Goal: Task Accomplishment & Management: Manage account settings

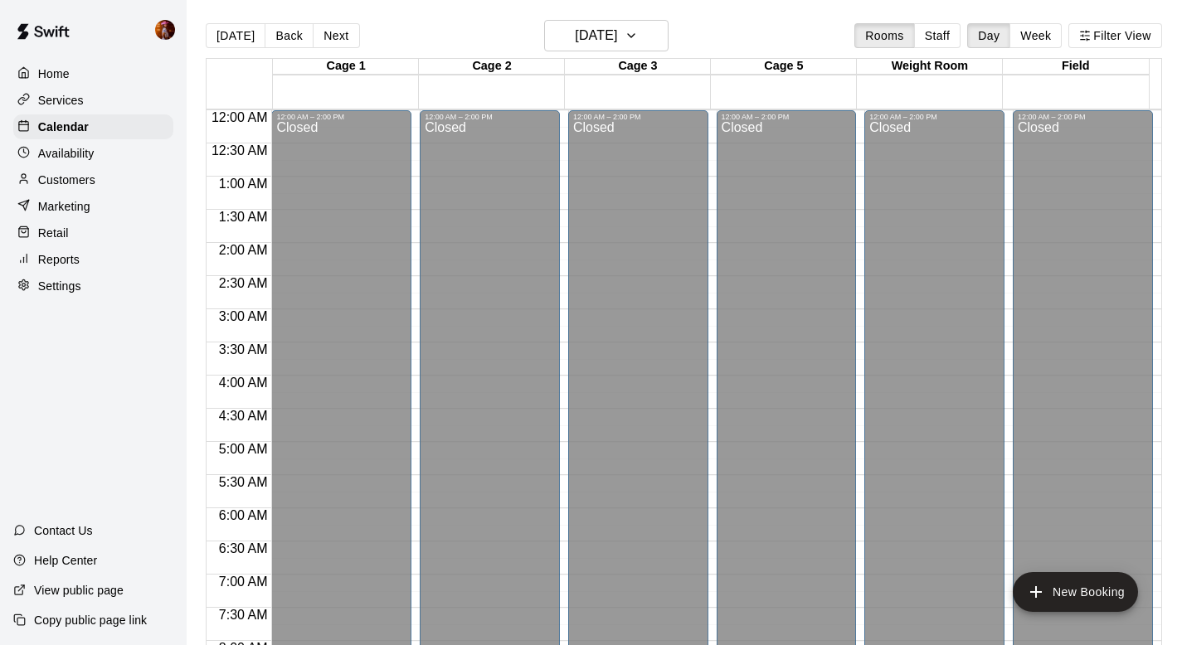
scroll to position [989, 0]
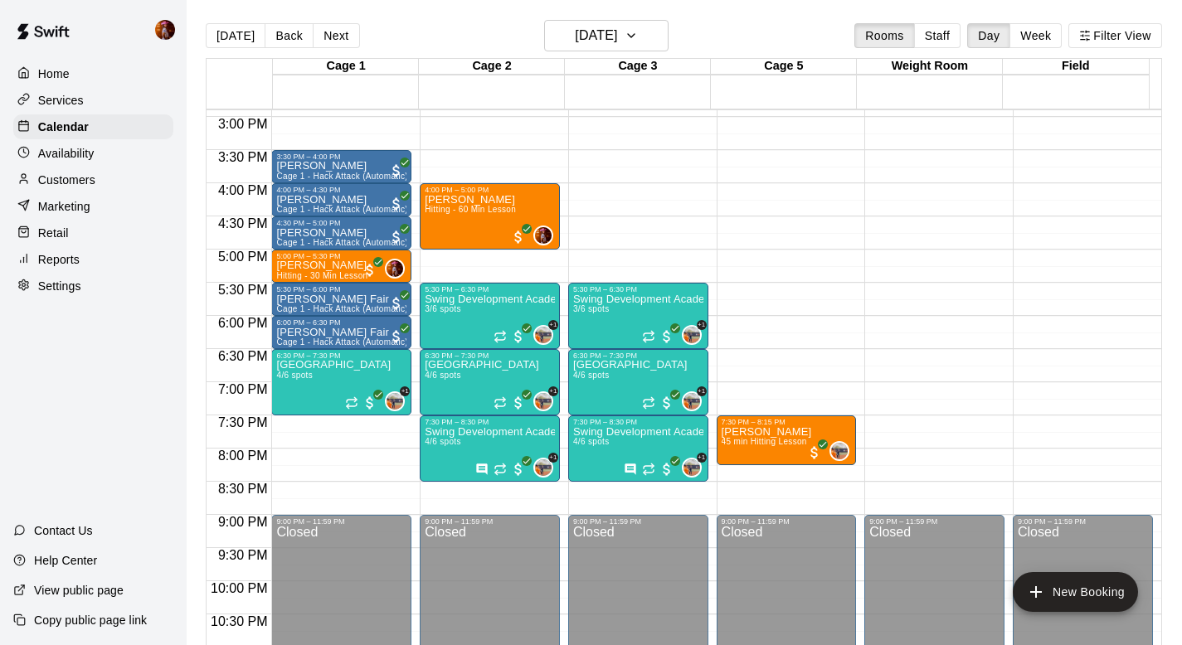
click at [117, 98] on div "Services" at bounding box center [93, 100] width 160 height 25
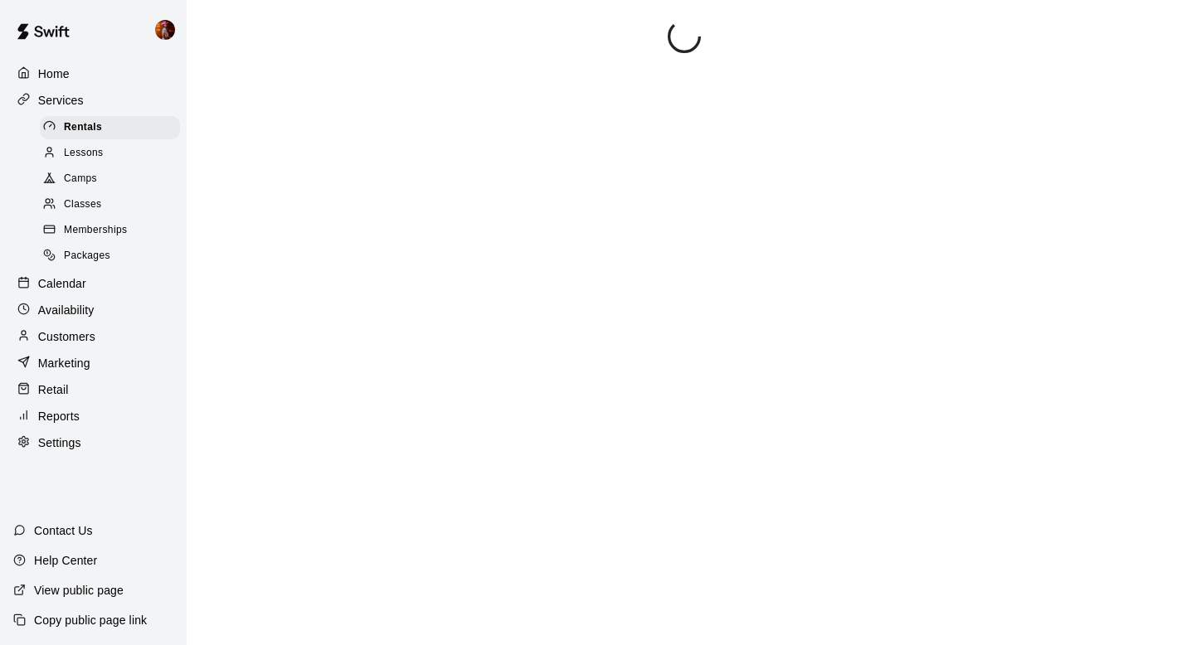
click at [81, 289] on p "Calendar" at bounding box center [62, 283] width 48 height 17
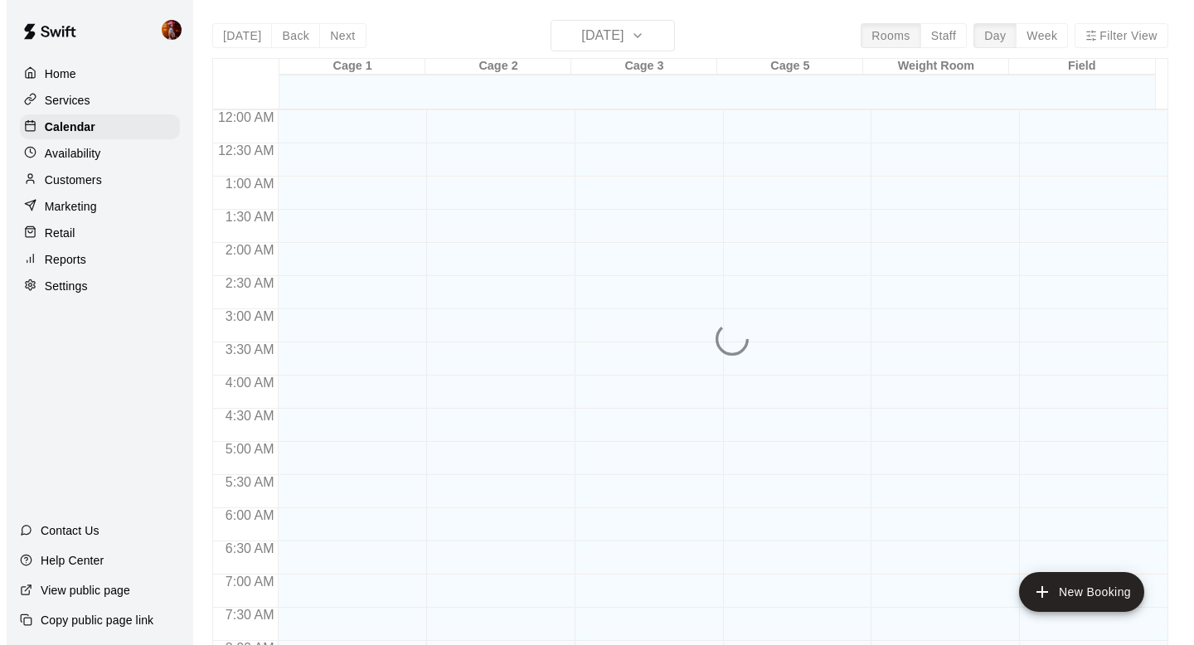
scroll to position [989, 0]
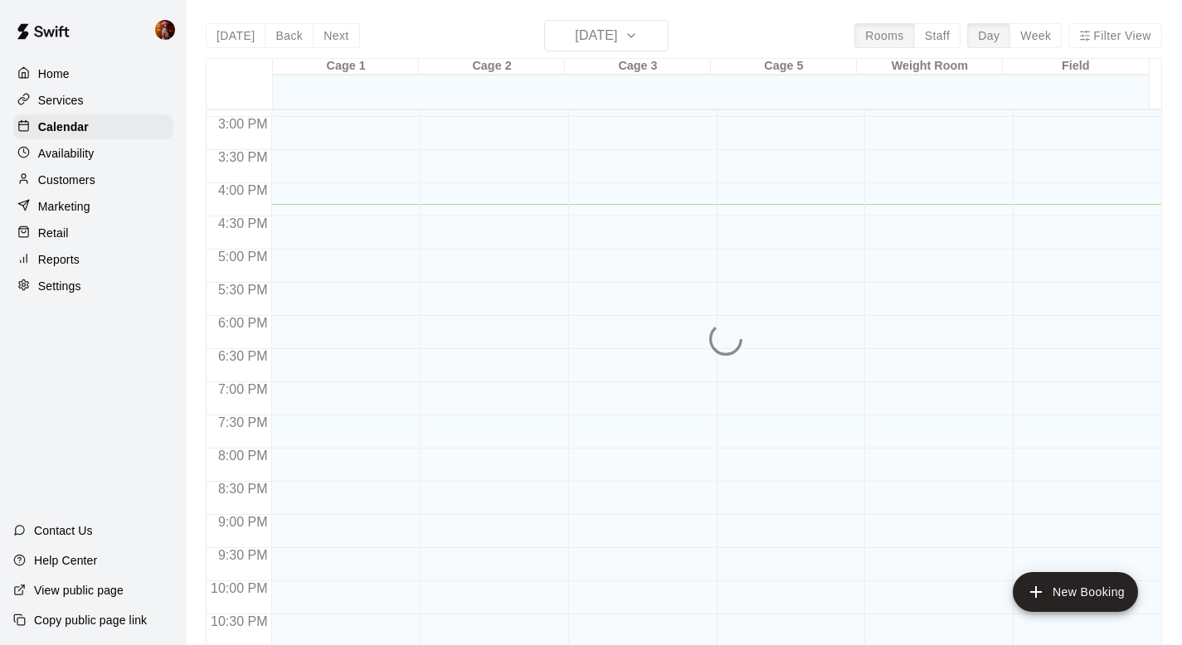
click at [608, 38] on div "[DATE] Back [DATE][DATE] Rooms Staff Day Week Filter View Cage 1 16 Tue Cage 2 …" at bounding box center [684, 342] width 956 height 645
click at [76, 104] on p "Services" at bounding box center [61, 100] width 46 height 17
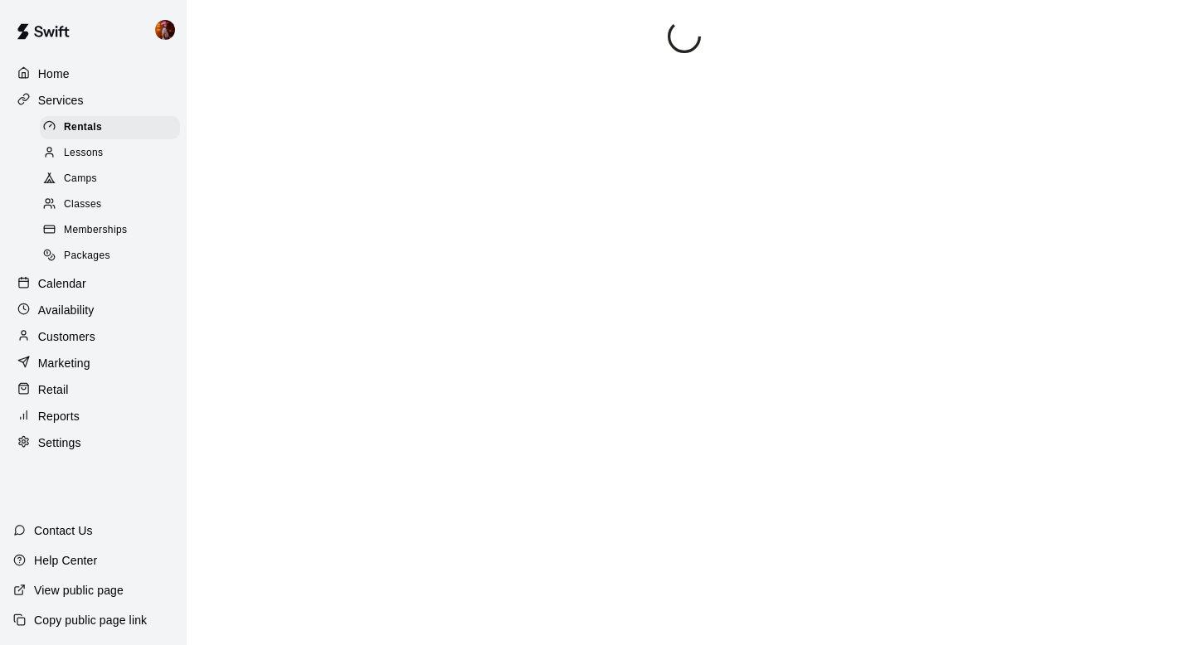
click at [95, 203] on span "Classes" at bounding box center [82, 205] width 37 height 17
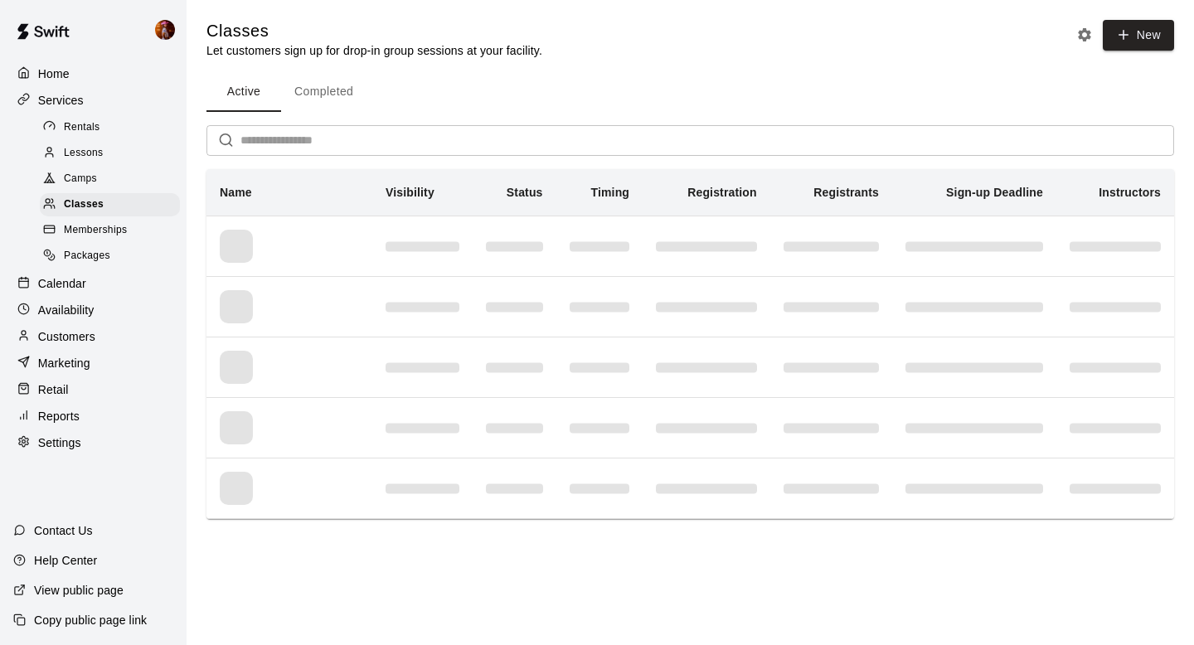
click at [426, 150] on input "text" at bounding box center [707, 140] width 934 height 31
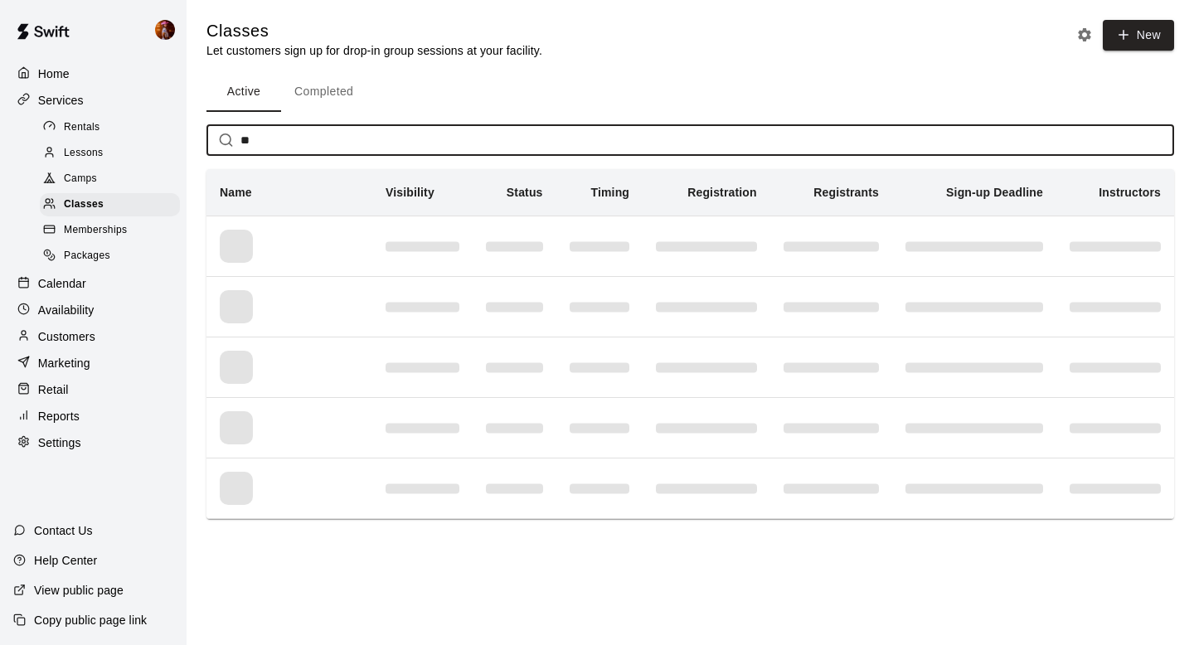
type input "***"
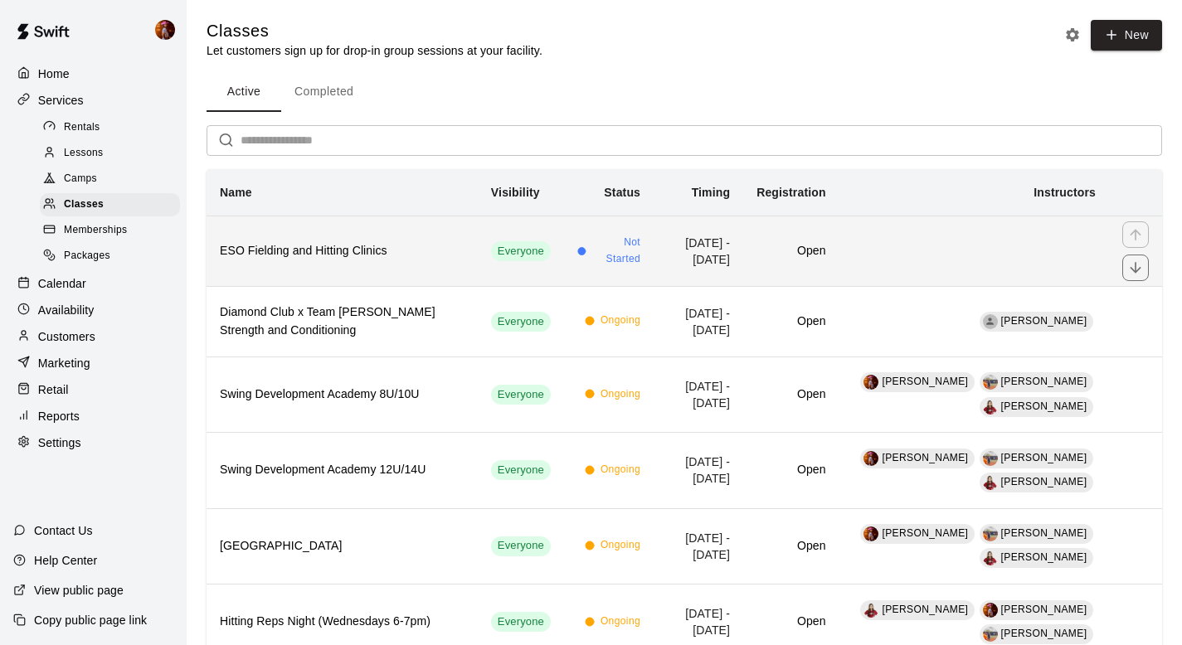
click at [357, 255] on h6 "ESO Fielding and Hitting Clinics" at bounding box center [342, 251] width 245 height 18
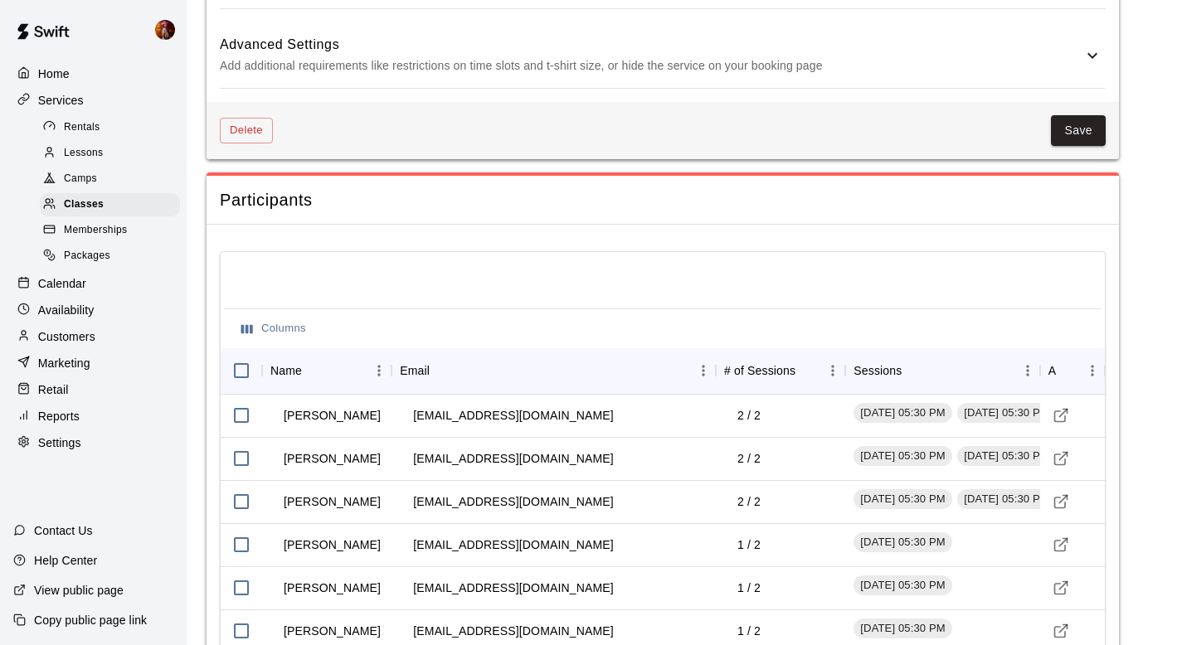
scroll to position [1382, 0]
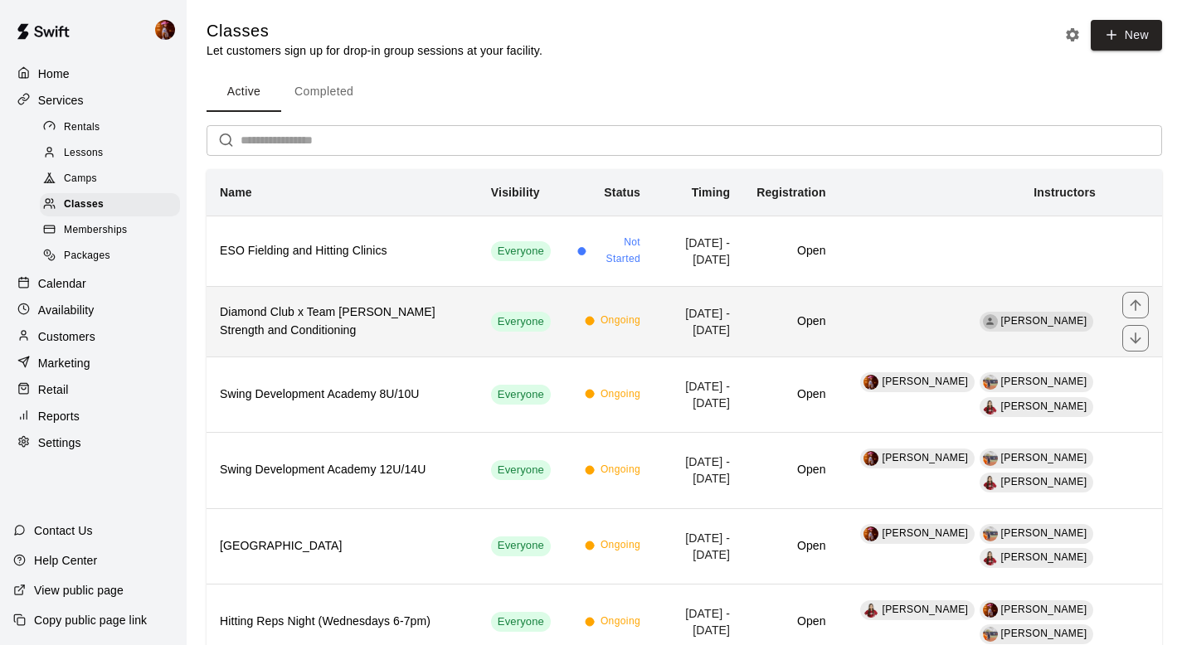
scroll to position [61, 0]
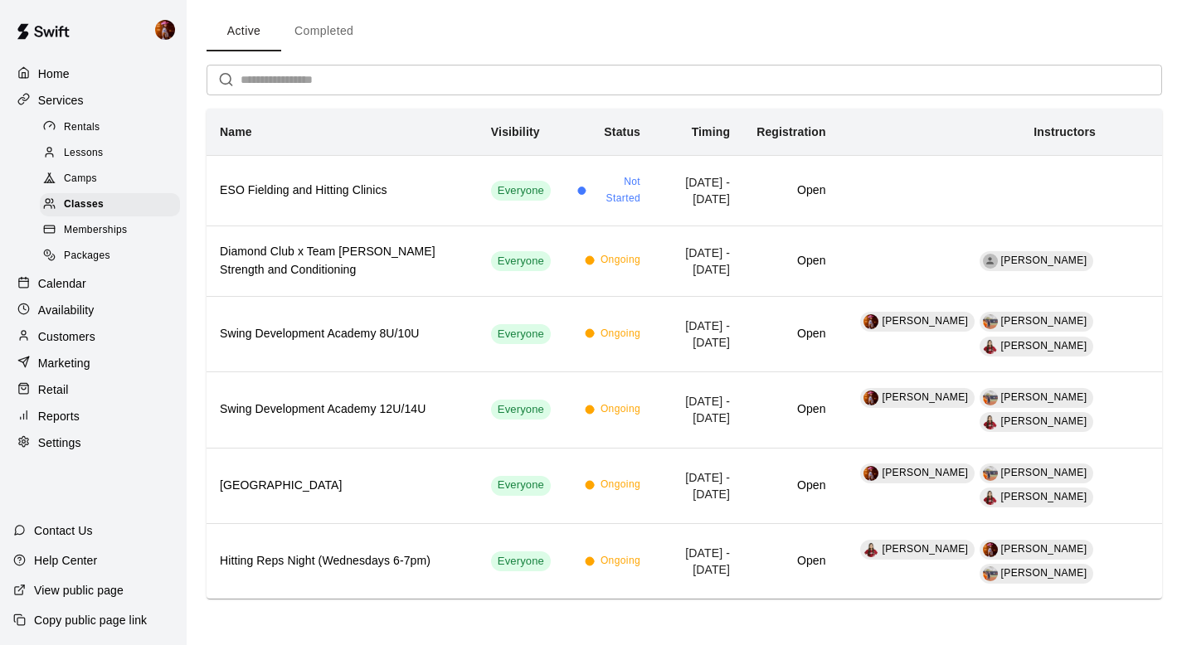
click at [119, 169] on div "Camps" at bounding box center [110, 179] width 140 height 23
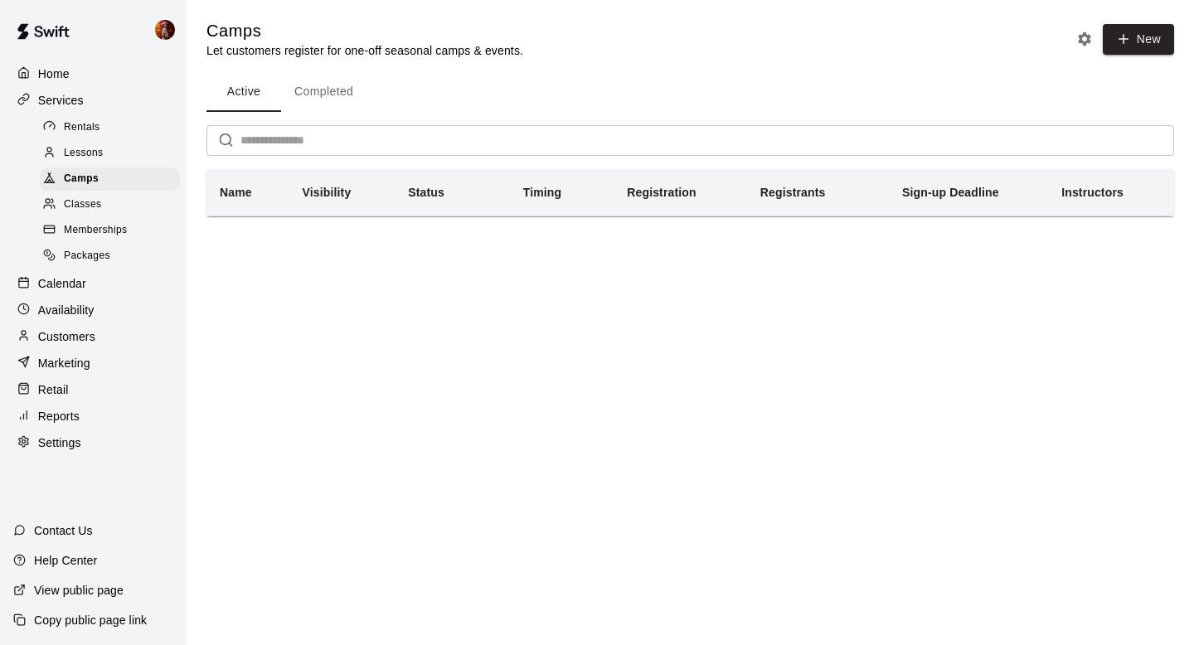
click at [64, 193] on div "Classes" at bounding box center [110, 204] width 140 height 23
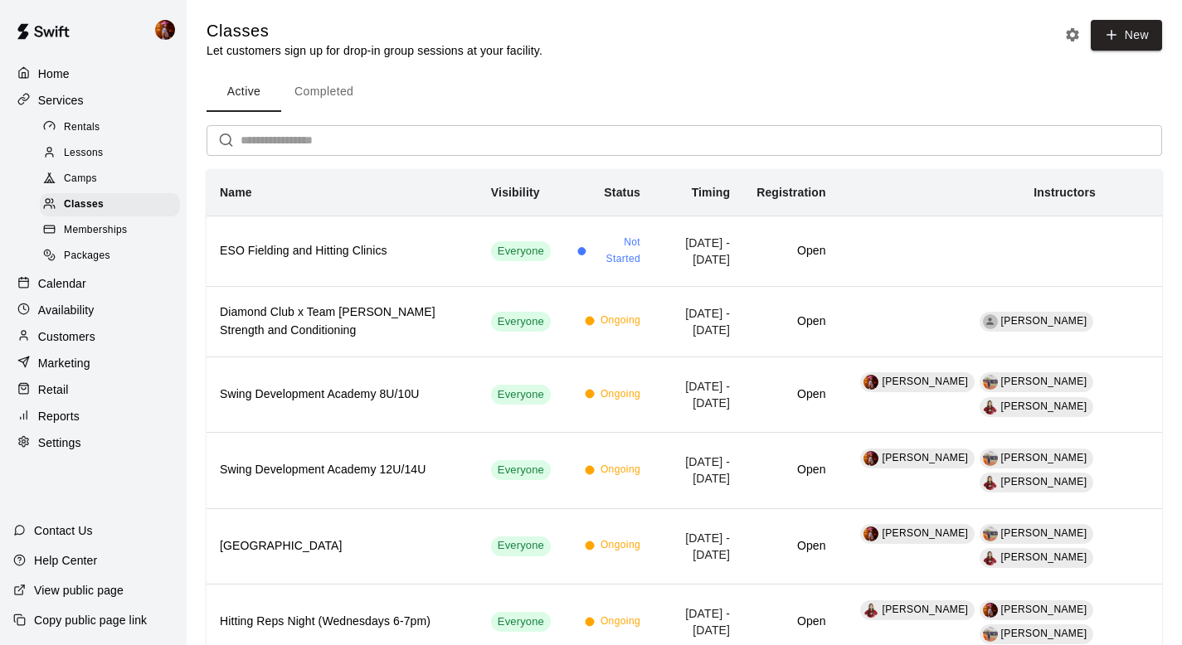
click at [307, 81] on button "Completed" at bounding box center [323, 92] width 85 height 40
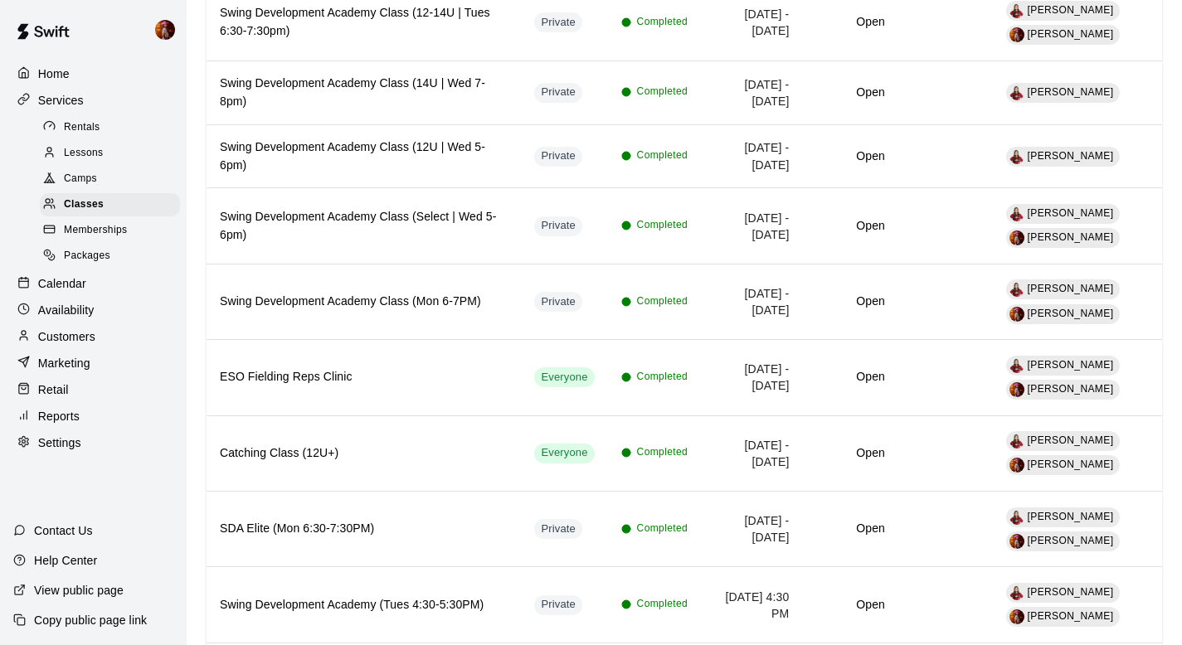
scroll to position [741, 0]
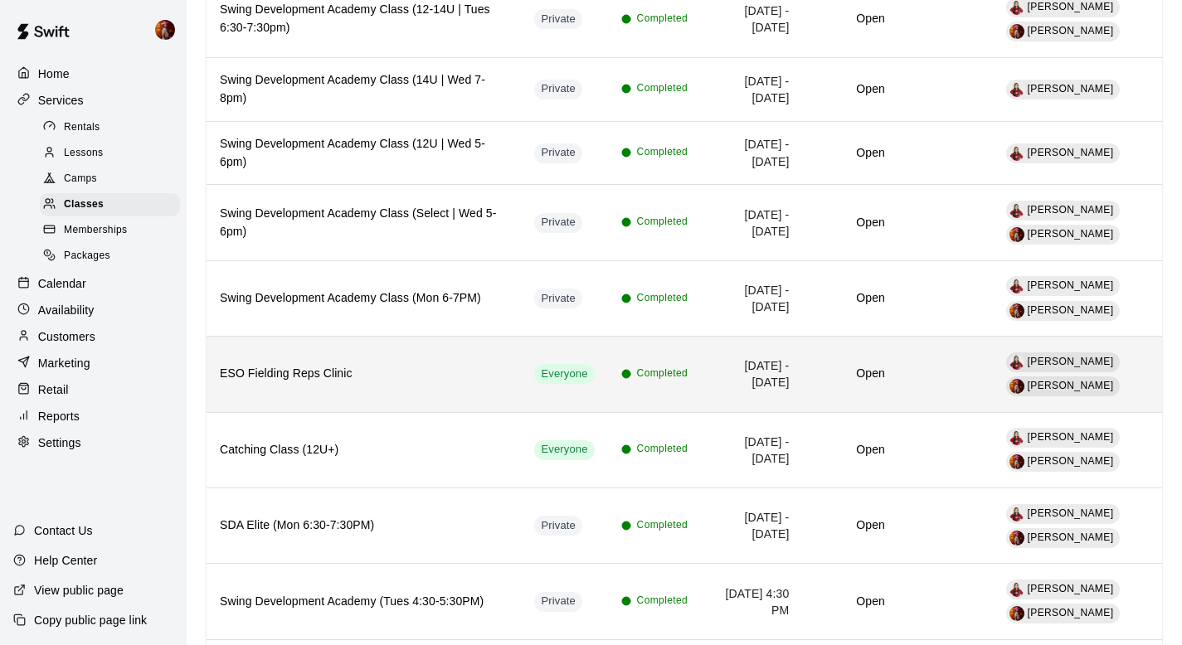
click at [406, 396] on th "ESO Fielding Reps Clinic" at bounding box center [363, 374] width 314 height 75
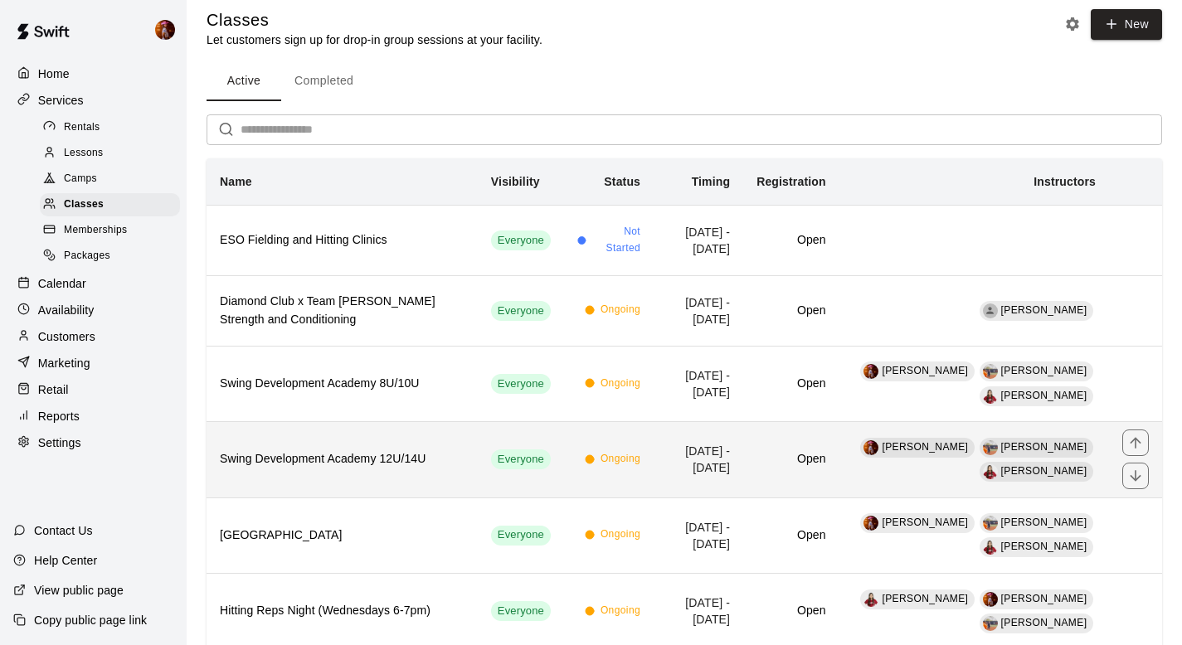
scroll to position [61, 0]
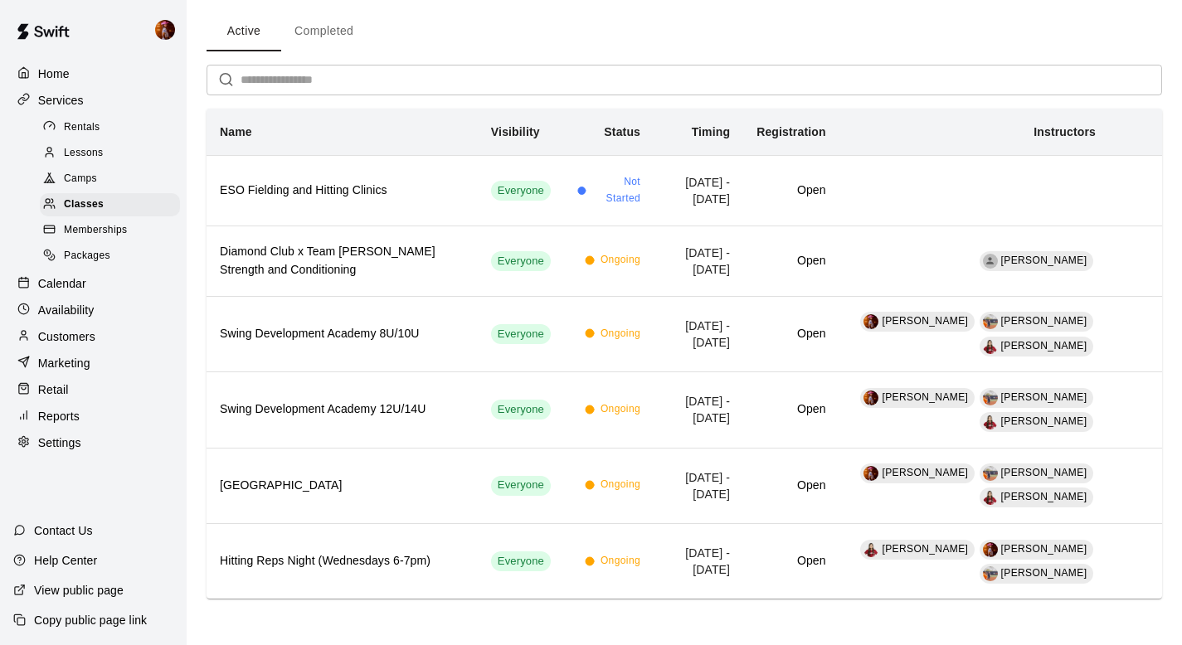
click at [316, 25] on button "Completed" at bounding box center [323, 32] width 85 height 40
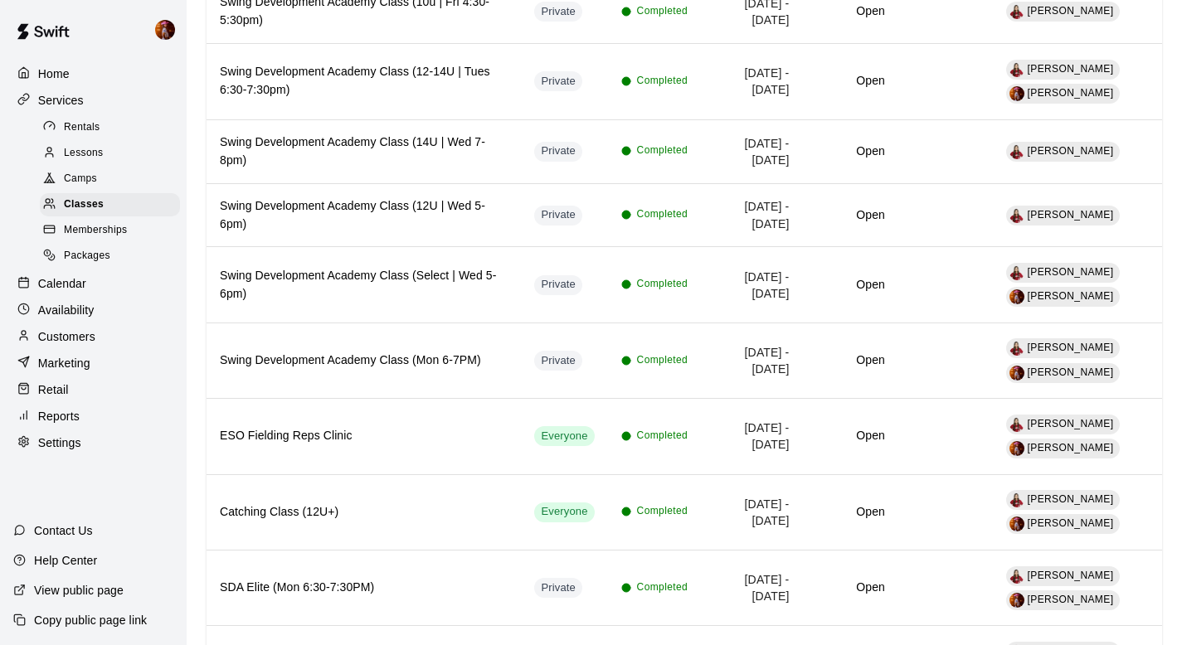
scroll to position [679, 0]
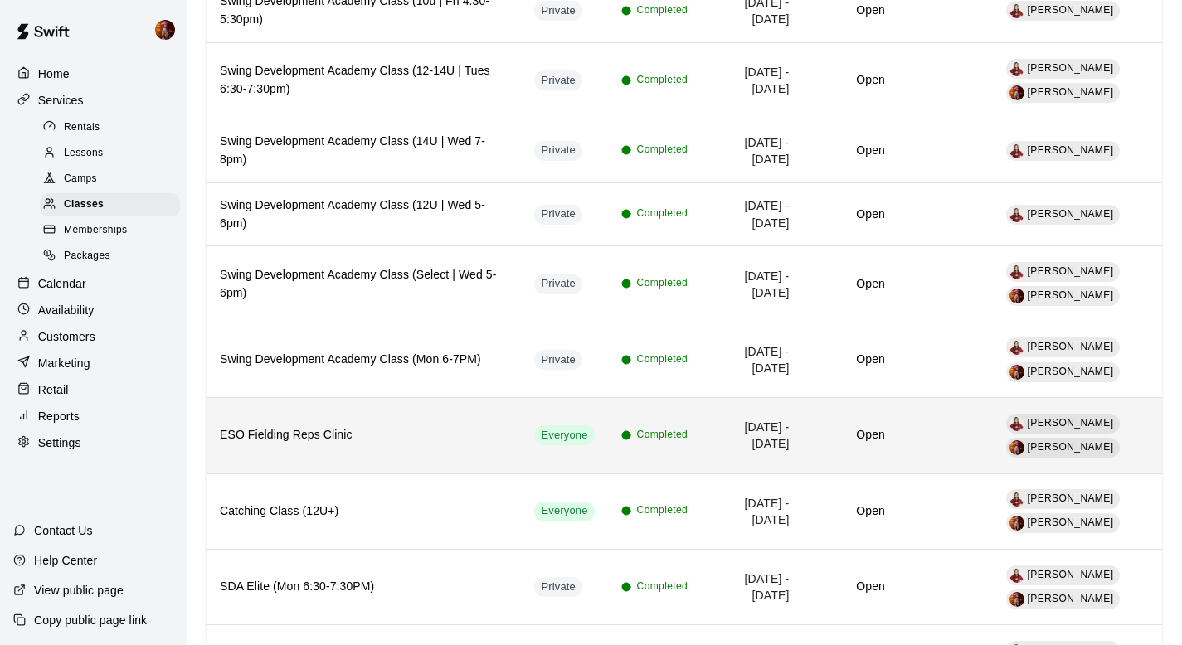
click at [352, 428] on h6 "ESO Fielding Reps Clinic" at bounding box center [364, 435] width 288 height 18
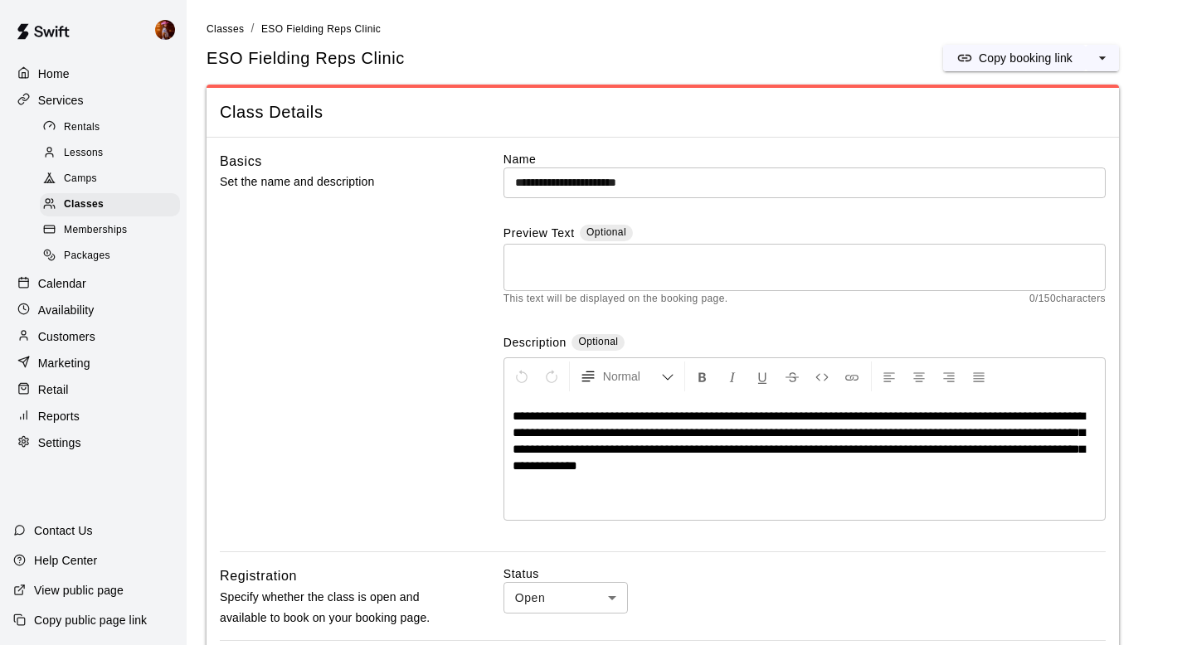
click at [62, 280] on p "Calendar" at bounding box center [62, 283] width 48 height 17
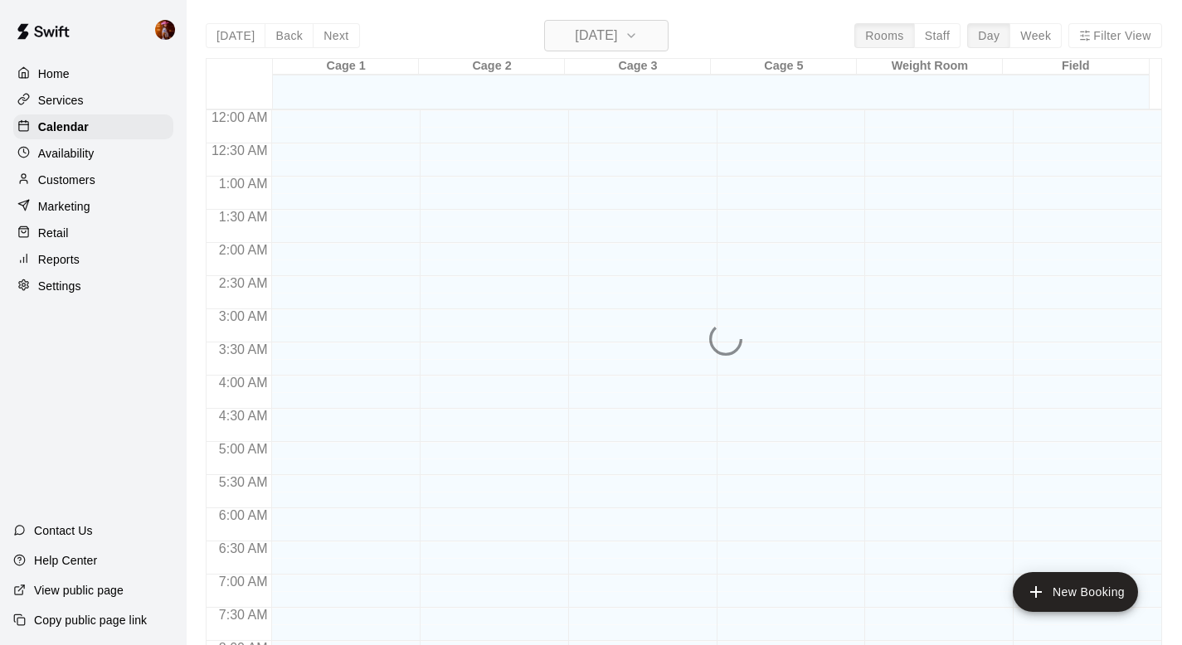
click at [599, 44] on h6 "[DATE]" at bounding box center [596, 35] width 42 height 23
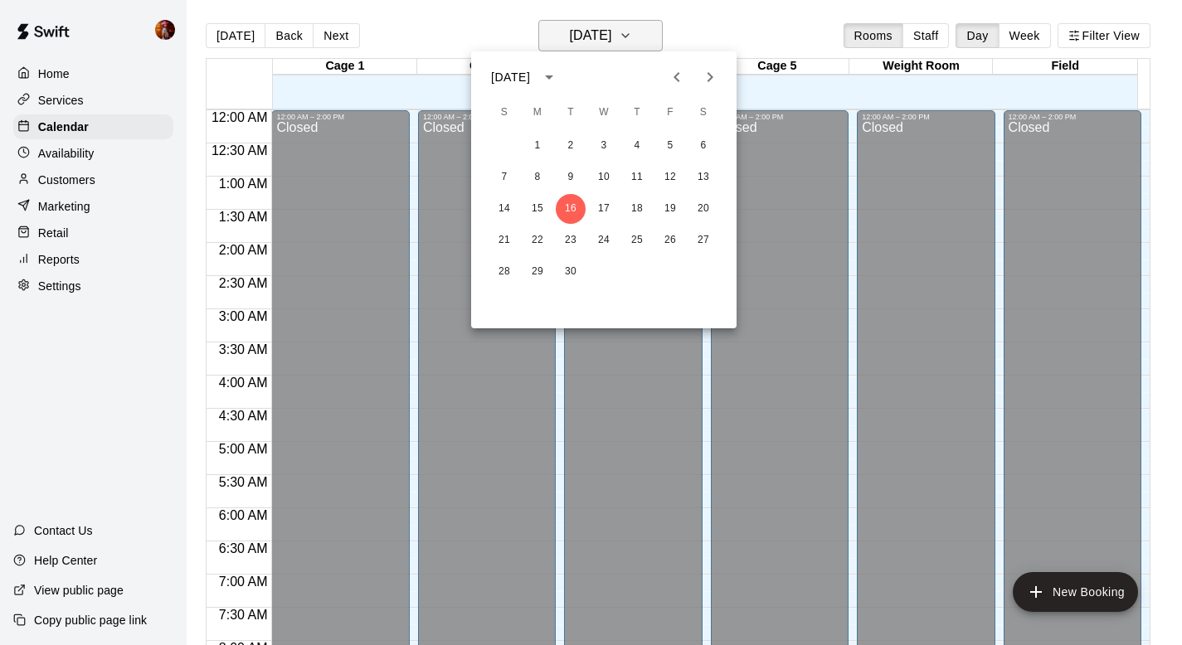
scroll to position [989, 0]
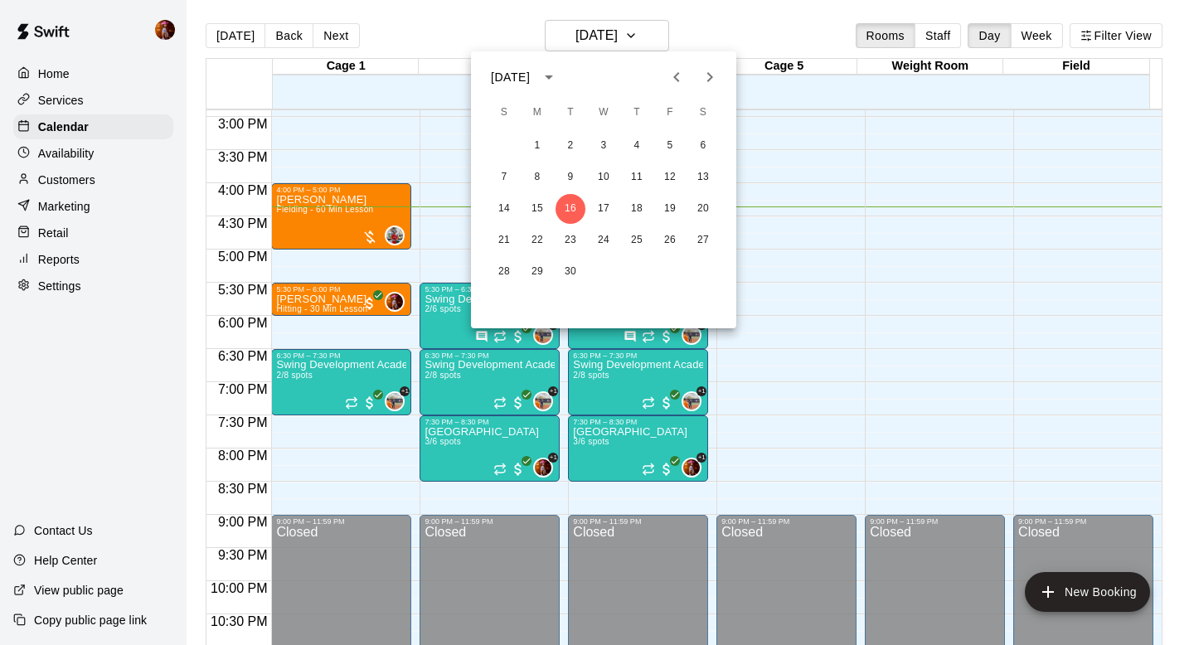
click at [676, 74] on icon "Previous month" at bounding box center [677, 77] width 20 height 20
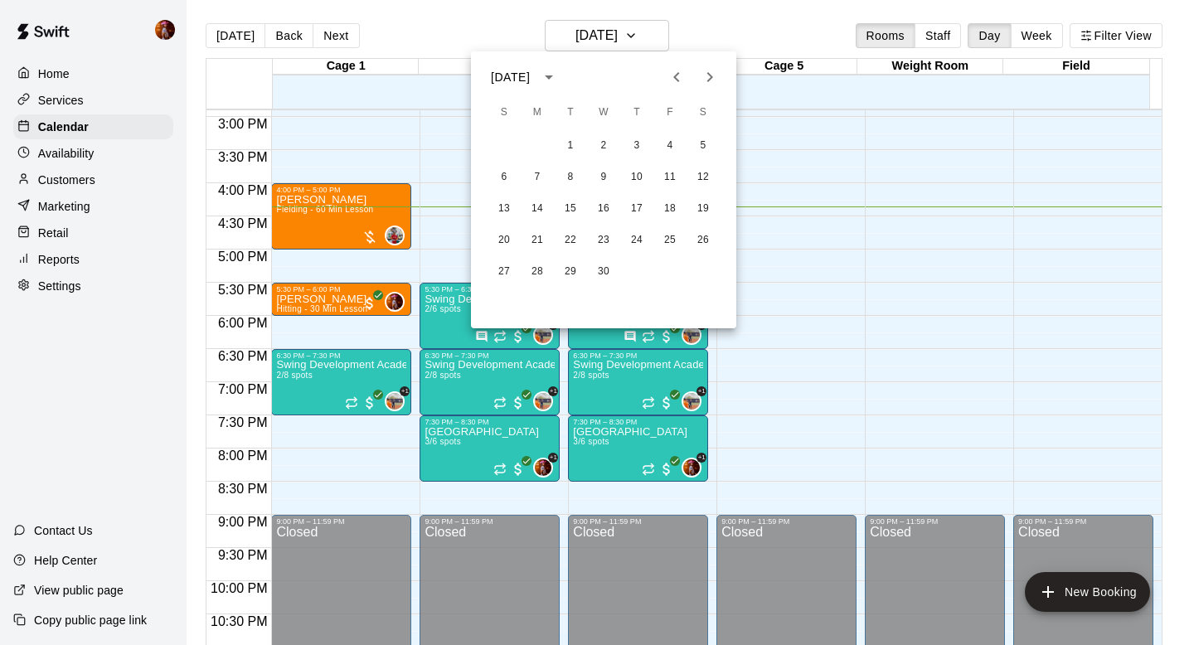
click at [676, 74] on icon "Previous month" at bounding box center [677, 77] width 20 height 20
click at [508, 270] on button "23" at bounding box center [504, 272] width 30 height 30
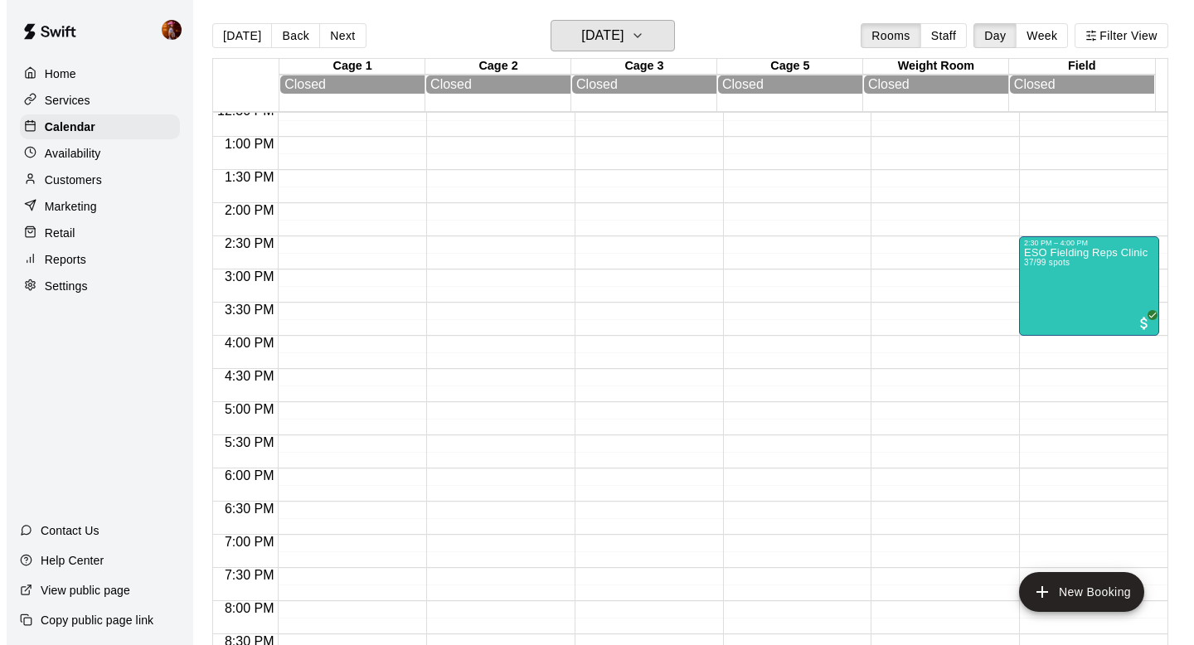
scroll to position [838, 0]
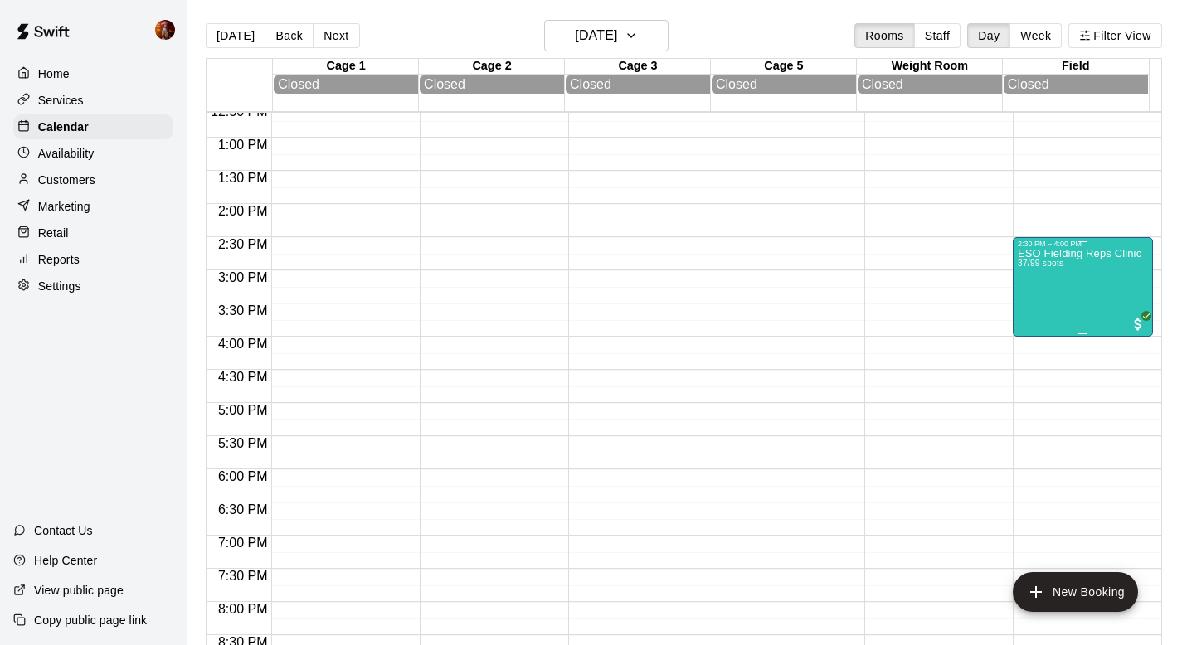
click at [1039, 296] on div "ESO Fielding Reps Clinic 37/99 spots" at bounding box center [1080, 570] width 124 height 645
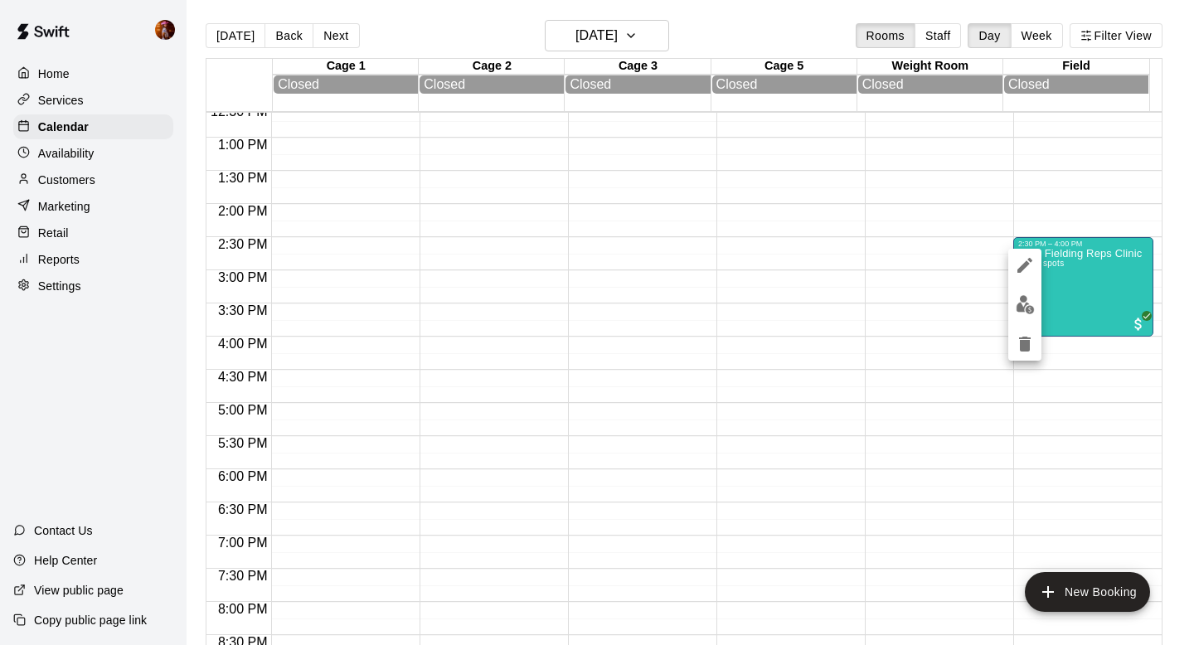
click at [1081, 293] on div at bounding box center [597, 322] width 1194 height 645
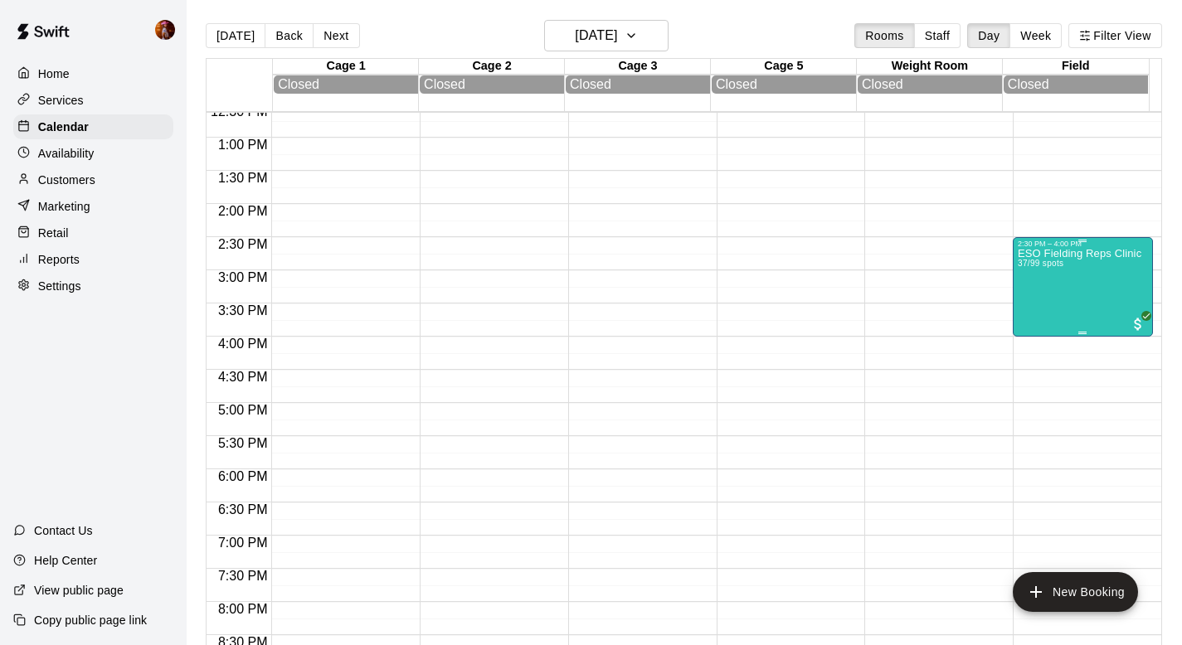
click at [1045, 292] on div "ESO Fielding Reps Clinic 37/99 spots" at bounding box center [1080, 570] width 124 height 645
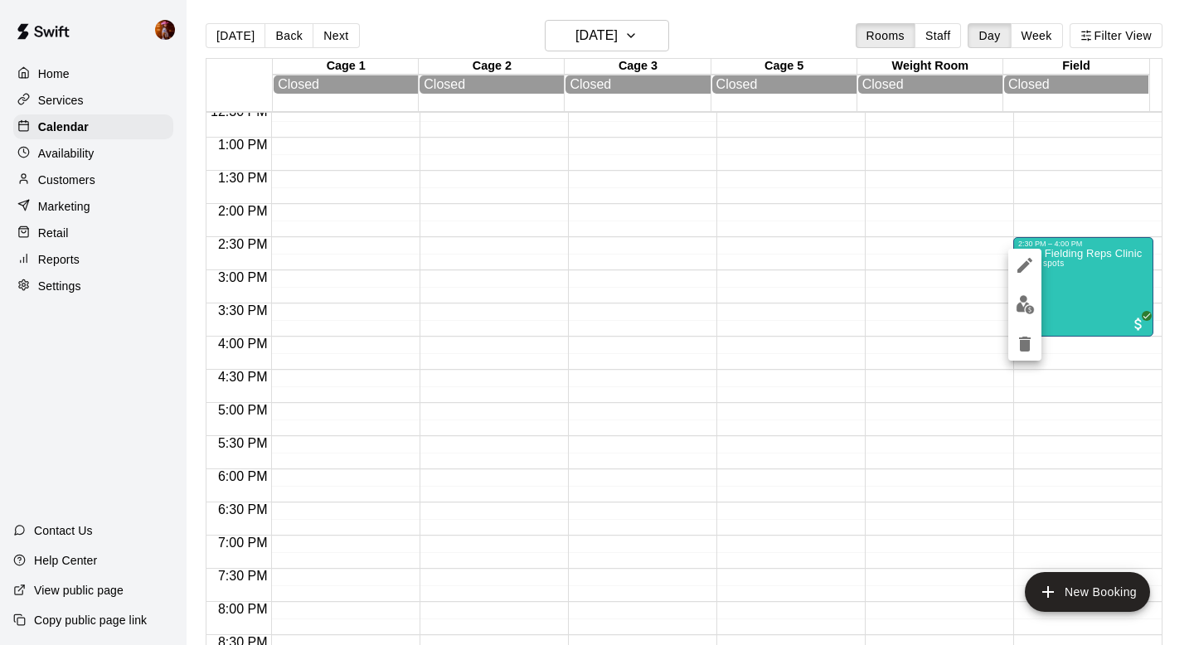
click at [1027, 307] on img "edit" at bounding box center [1025, 304] width 19 height 19
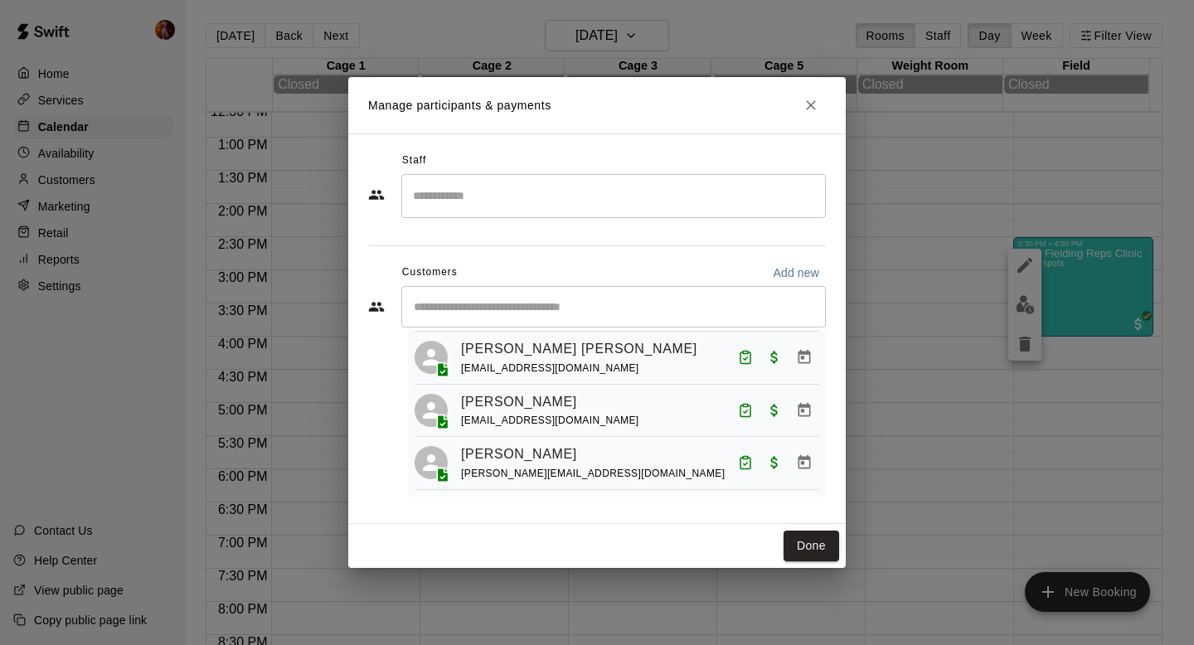
scroll to position [0, 0]
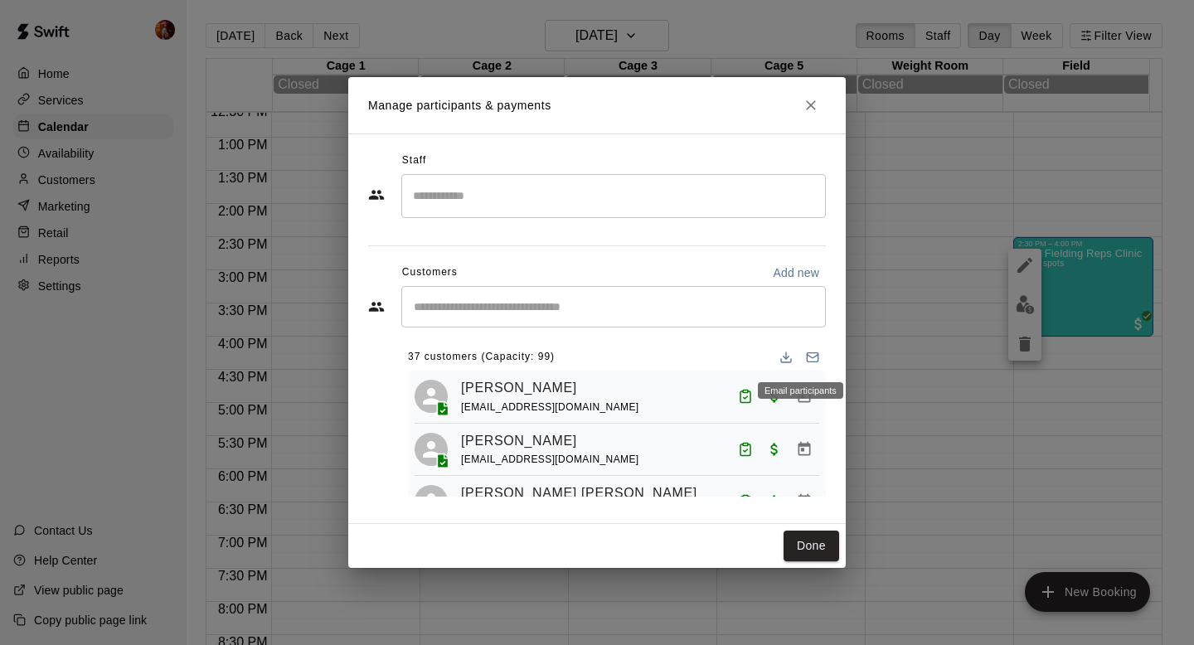
click at [806, 356] on icon "Email participants" at bounding box center [812, 357] width 13 height 13
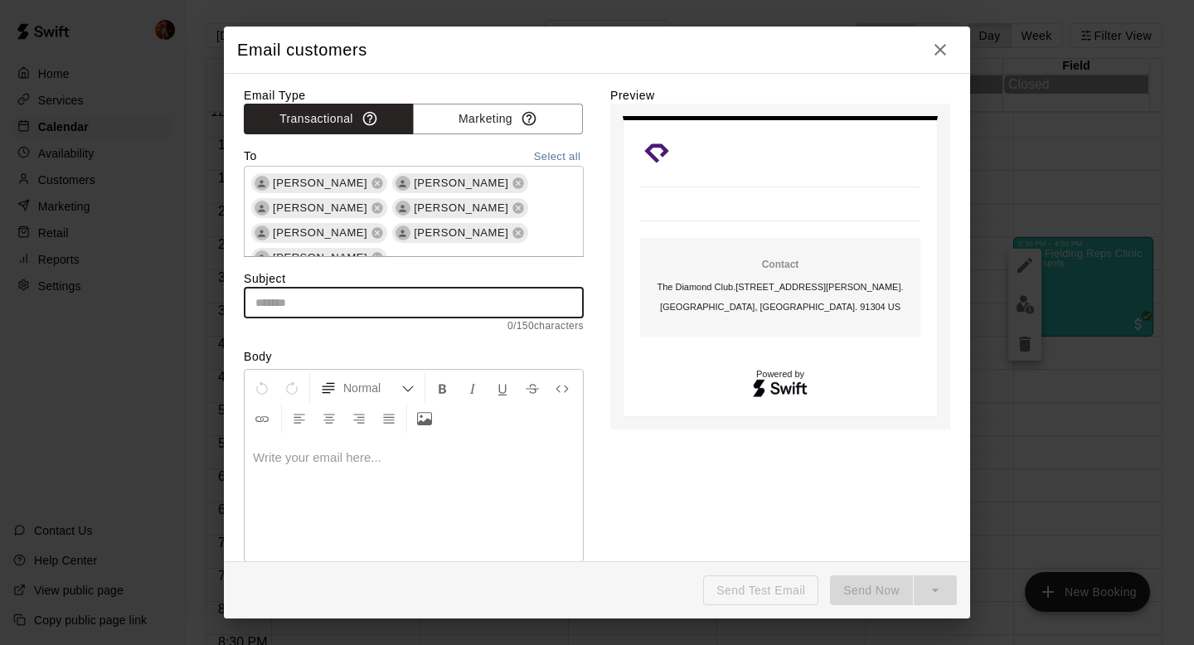
click at [314, 305] on input "text" at bounding box center [414, 303] width 340 height 31
paste input "**********"
type input "**********"
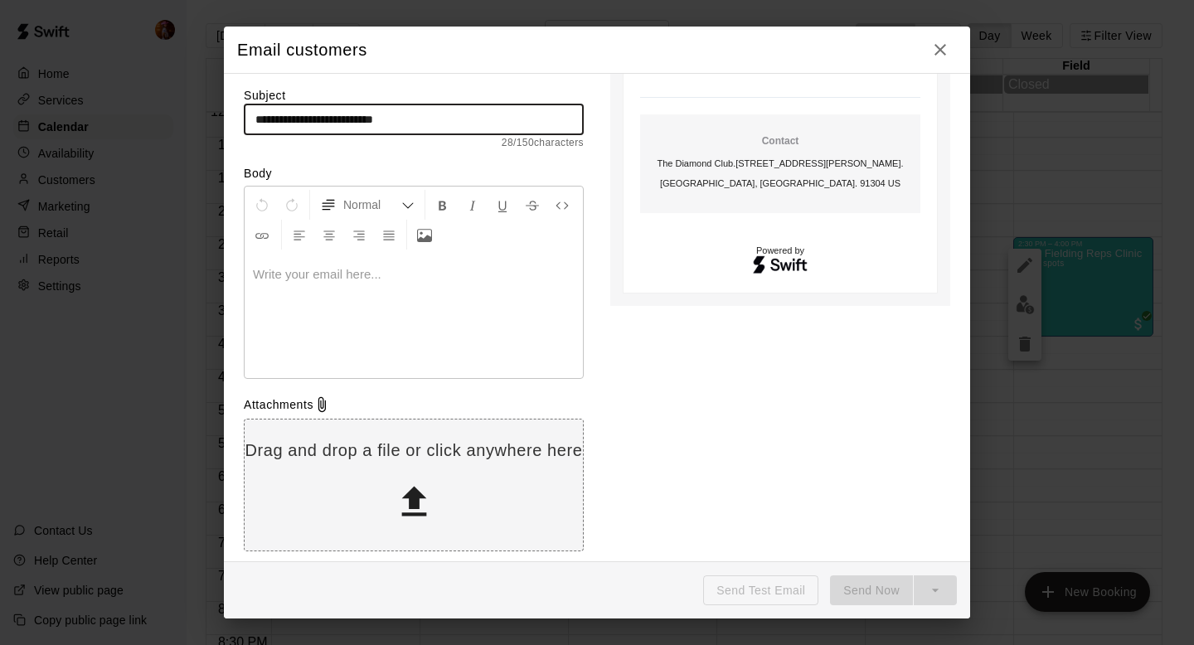
scroll to position [185, 0]
click at [379, 326] on div at bounding box center [414, 314] width 338 height 124
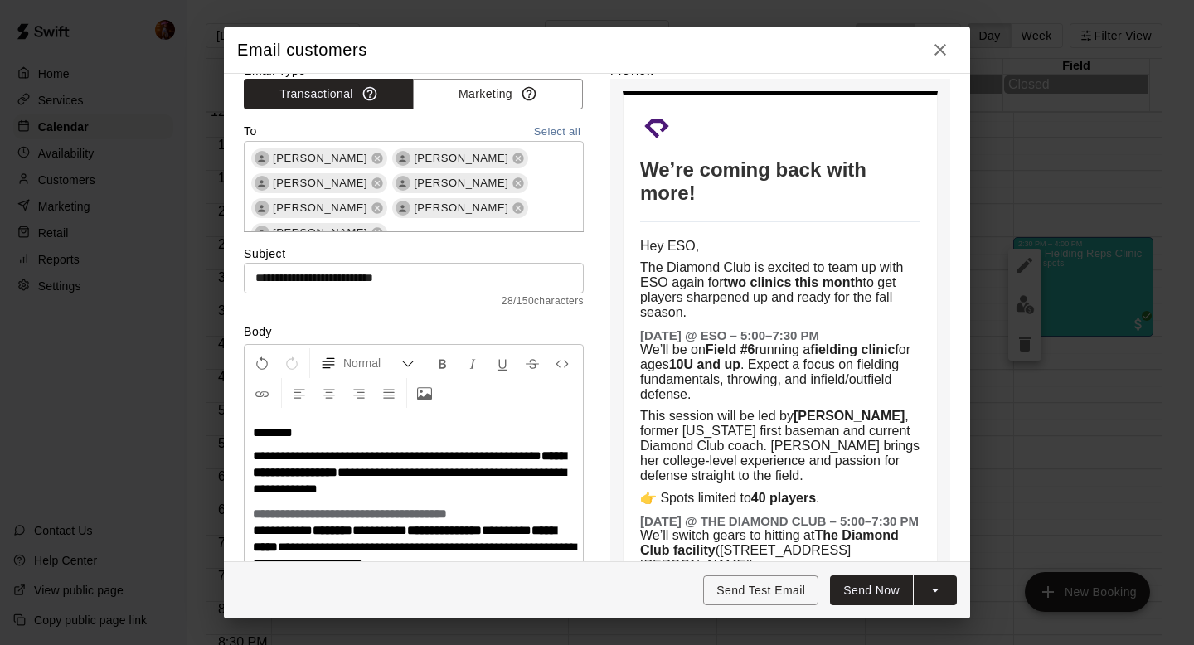
scroll to position [512, 0]
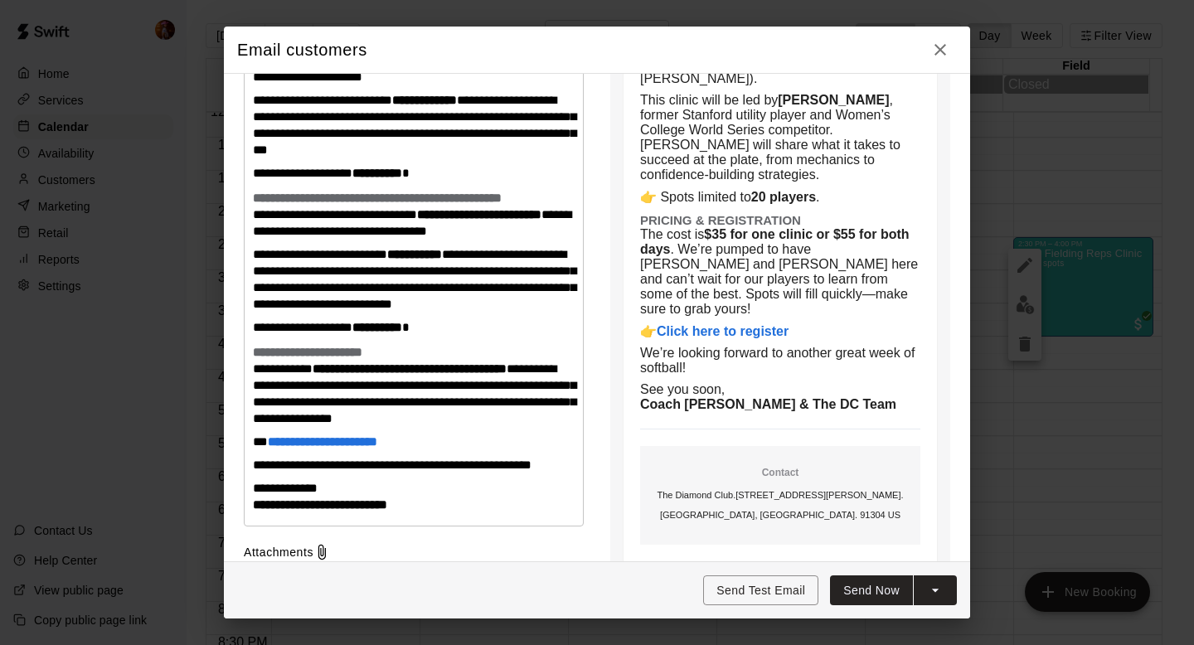
click at [692, 329] on strong "Click here to register" at bounding box center [723, 331] width 132 height 14
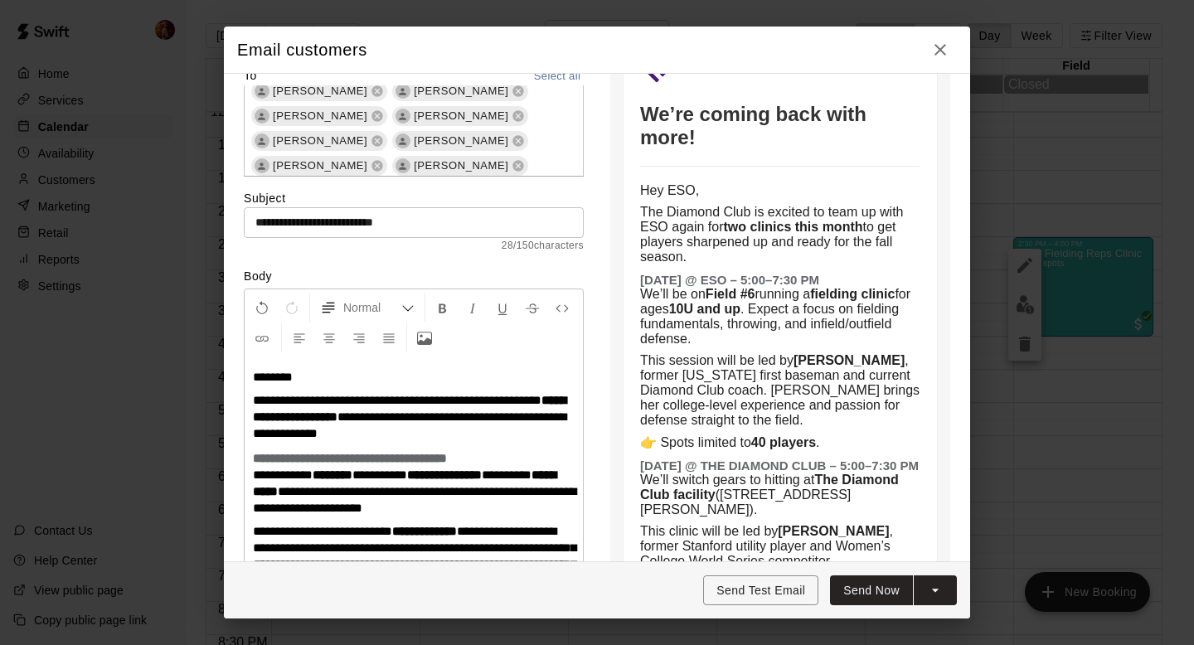
scroll to position [731, 0]
click at [513, 148] on icon at bounding box center [518, 143] width 11 height 11
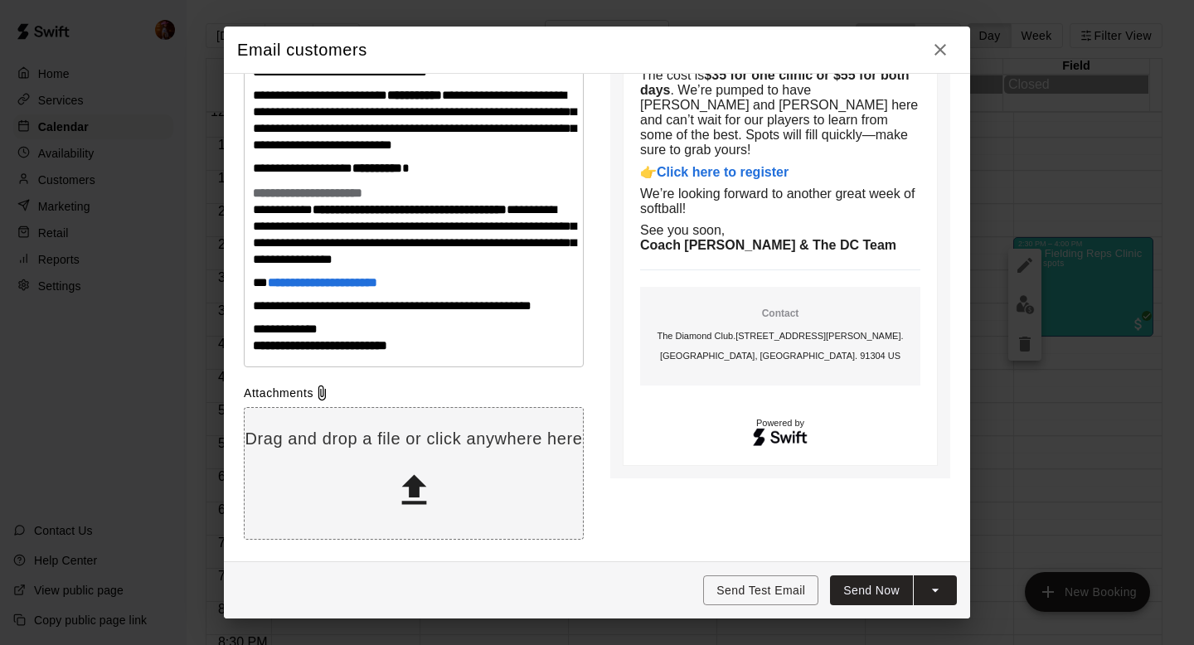
scroll to position [680, 0]
click at [858, 594] on button "Send Now" at bounding box center [871, 591] width 83 height 31
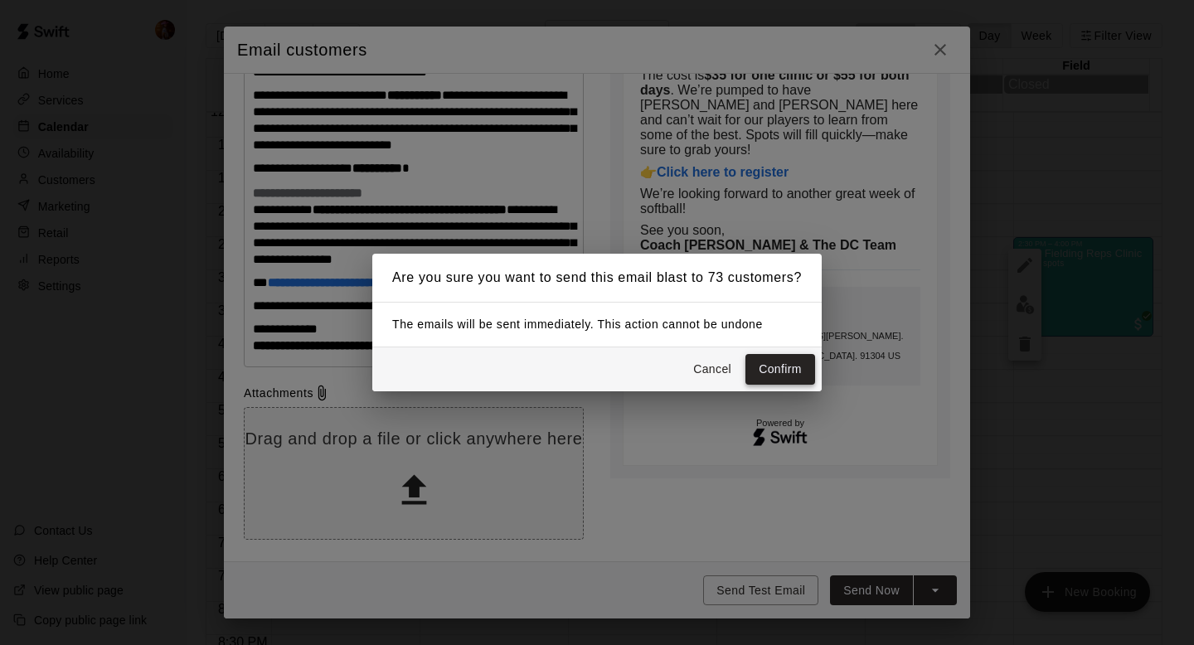
click at [796, 370] on button "Confirm" at bounding box center [781, 369] width 70 height 31
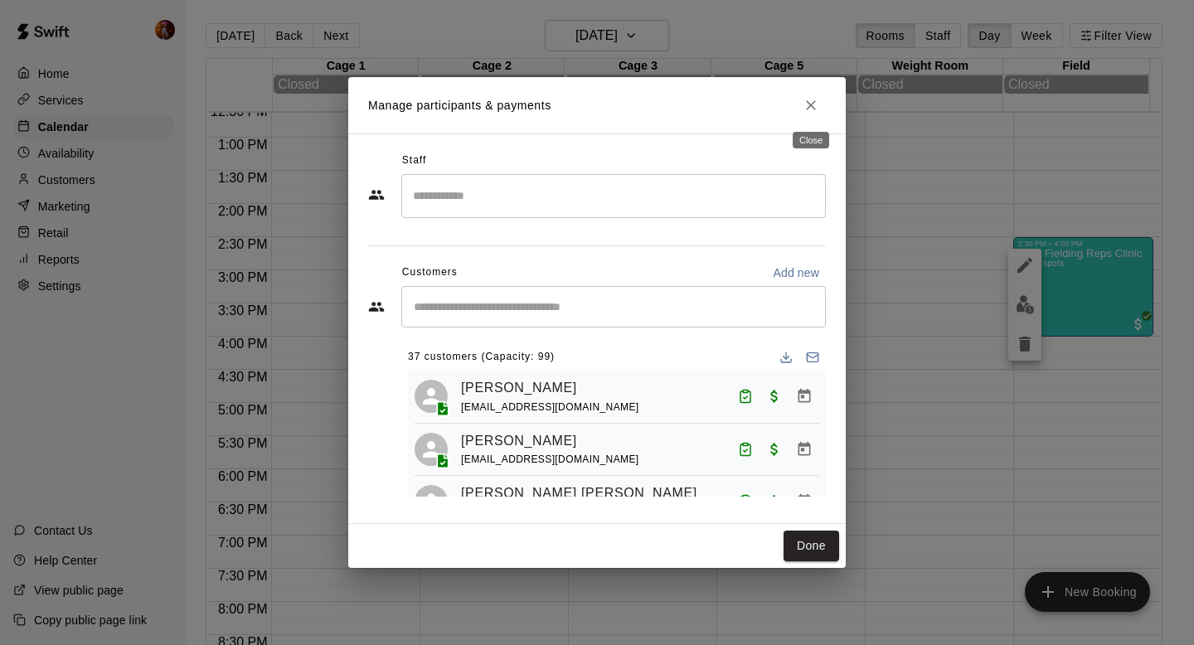
click at [809, 113] on icon "Close" at bounding box center [811, 105] width 17 height 17
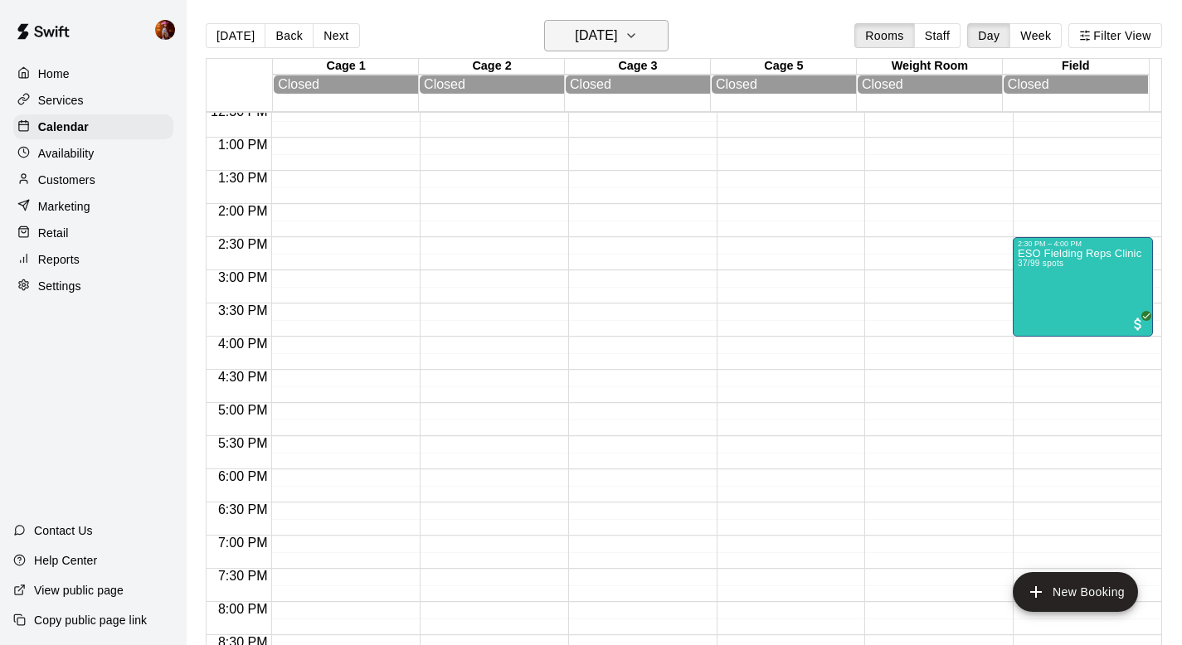
click at [584, 38] on h6 "Sunday Feb 23" at bounding box center [596, 35] width 42 height 23
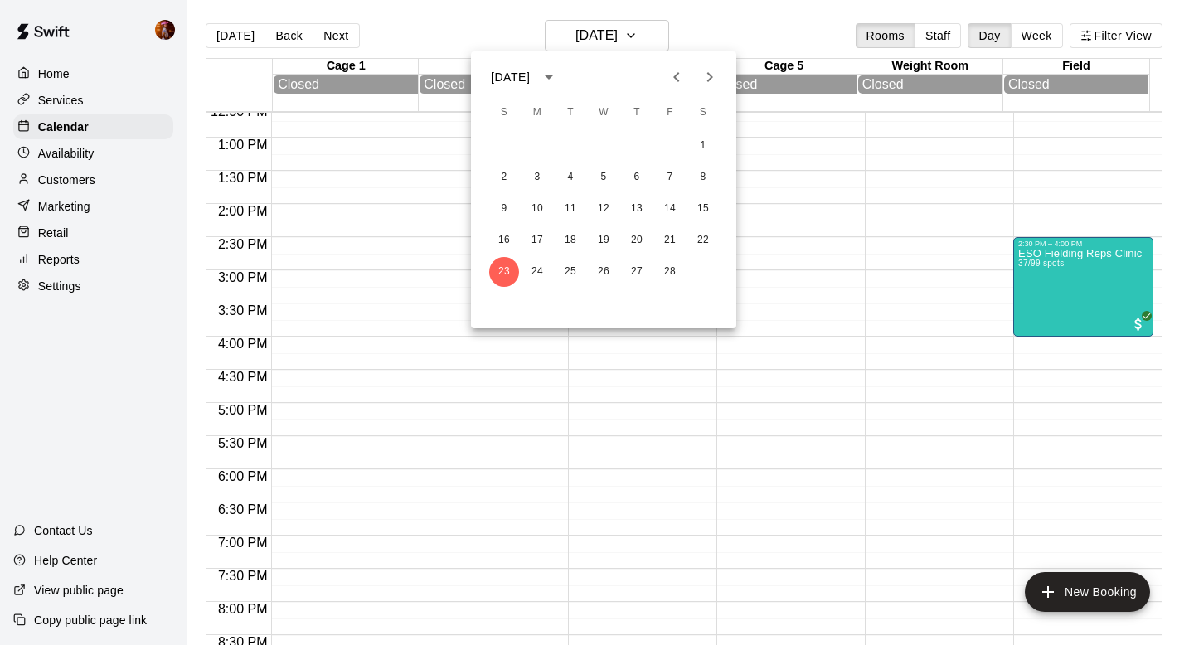
click at [707, 72] on icon "Next month" at bounding box center [710, 77] width 20 height 20
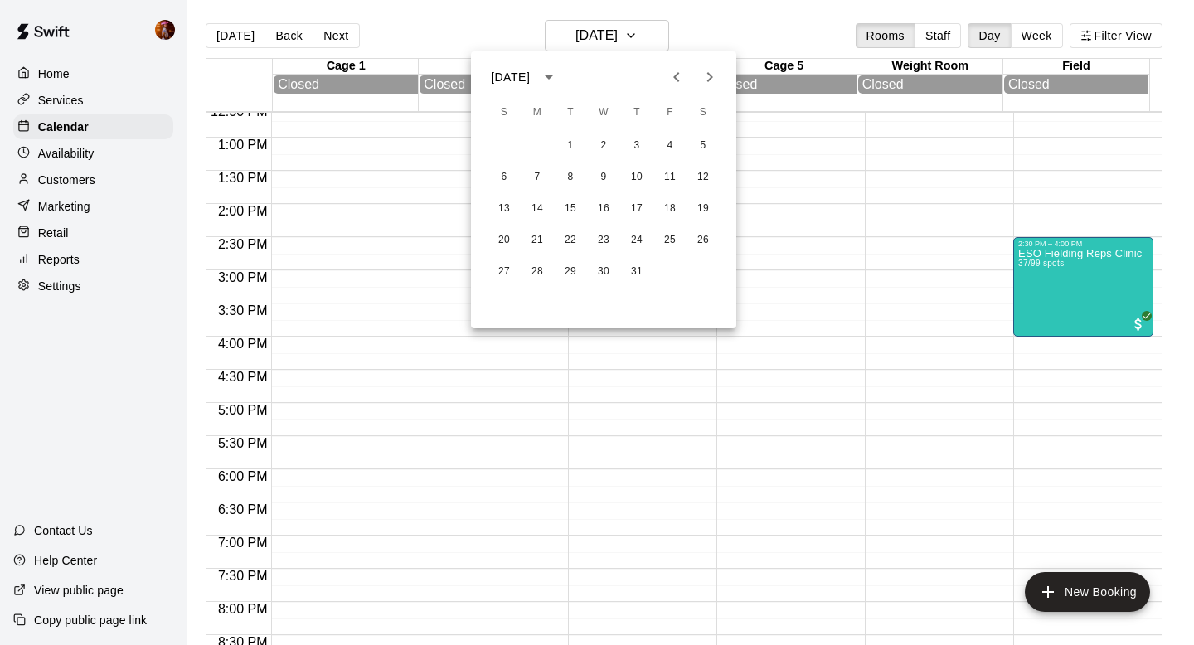
click at [707, 72] on icon "Next month" at bounding box center [710, 77] width 20 height 20
click at [675, 175] on button "10" at bounding box center [670, 178] width 30 height 30
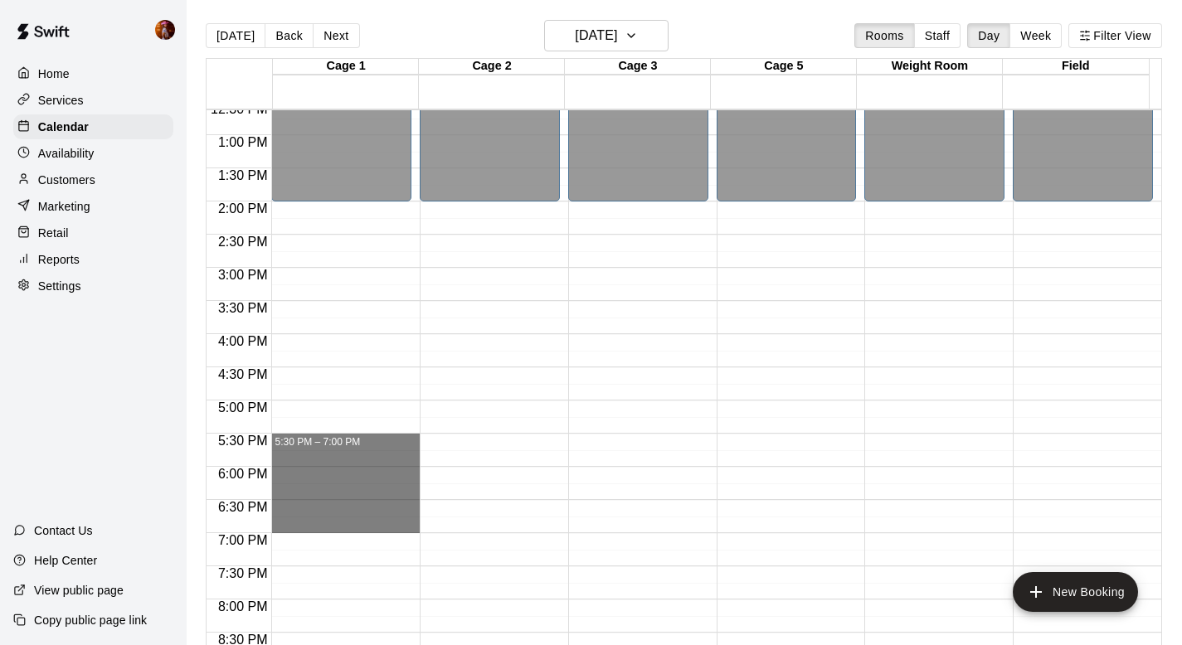
drag, startPoint x: 304, startPoint y: 440, endPoint x: 305, endPoint y: 525, distance: 84.6
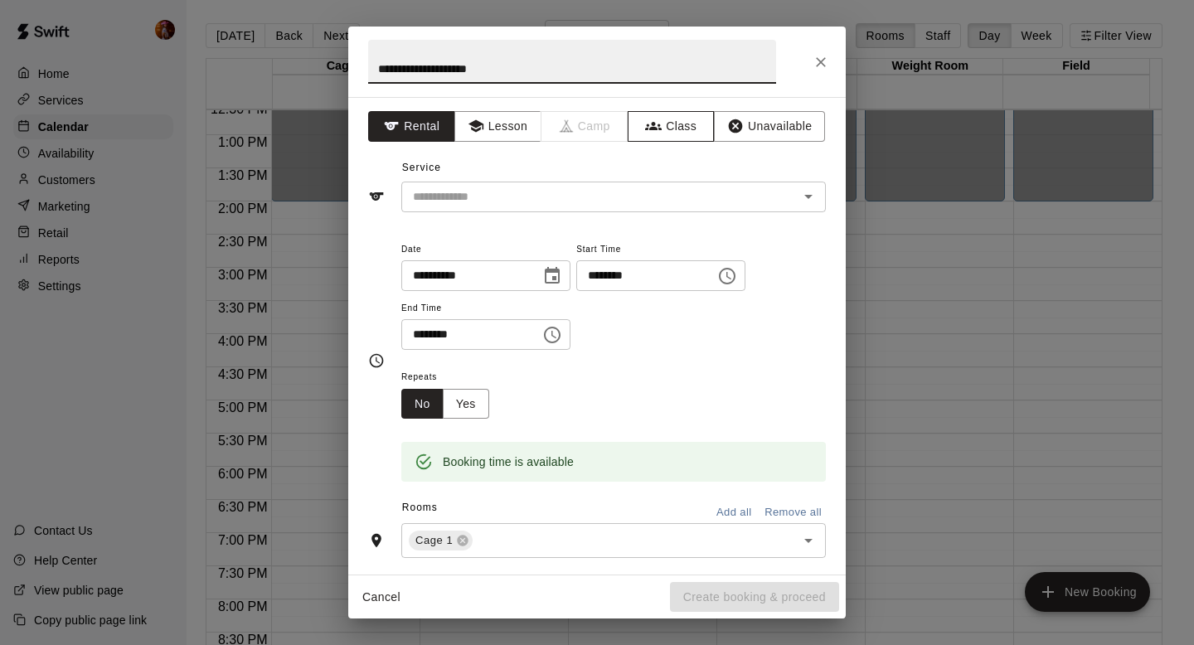
type input "**********"
click at [675, 125] on button "Class" at bounding box center [671, 126] width 87 height 31
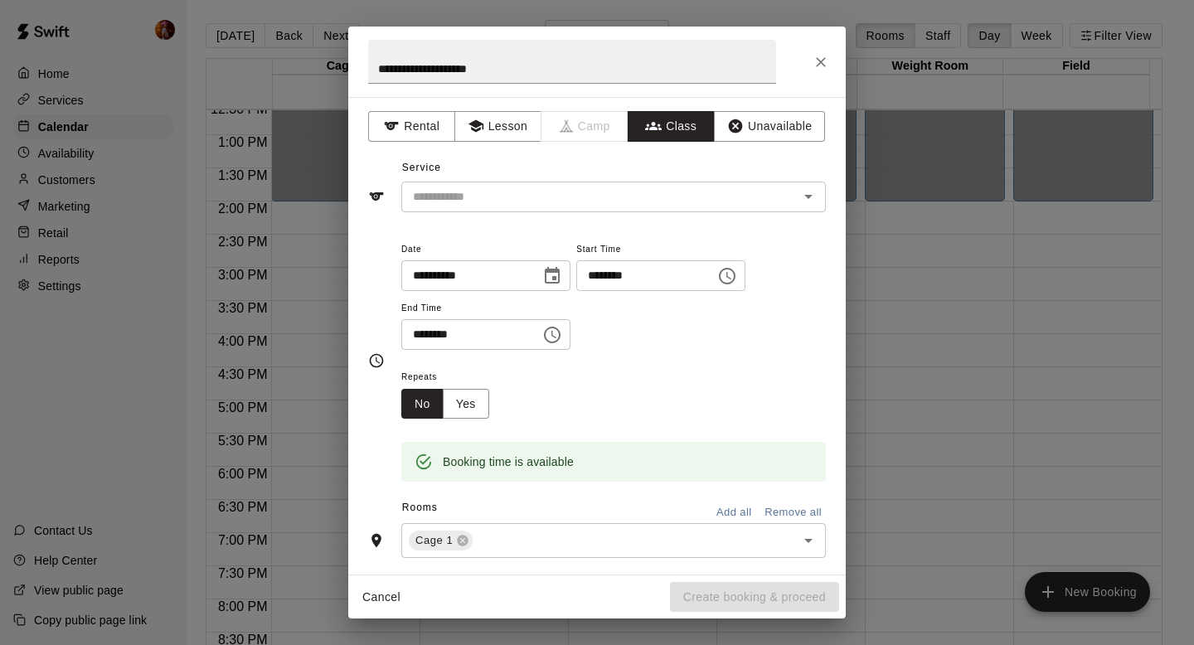
click at [571, 205] on input "text" at bounding box center [599, 197] width 387 height 21
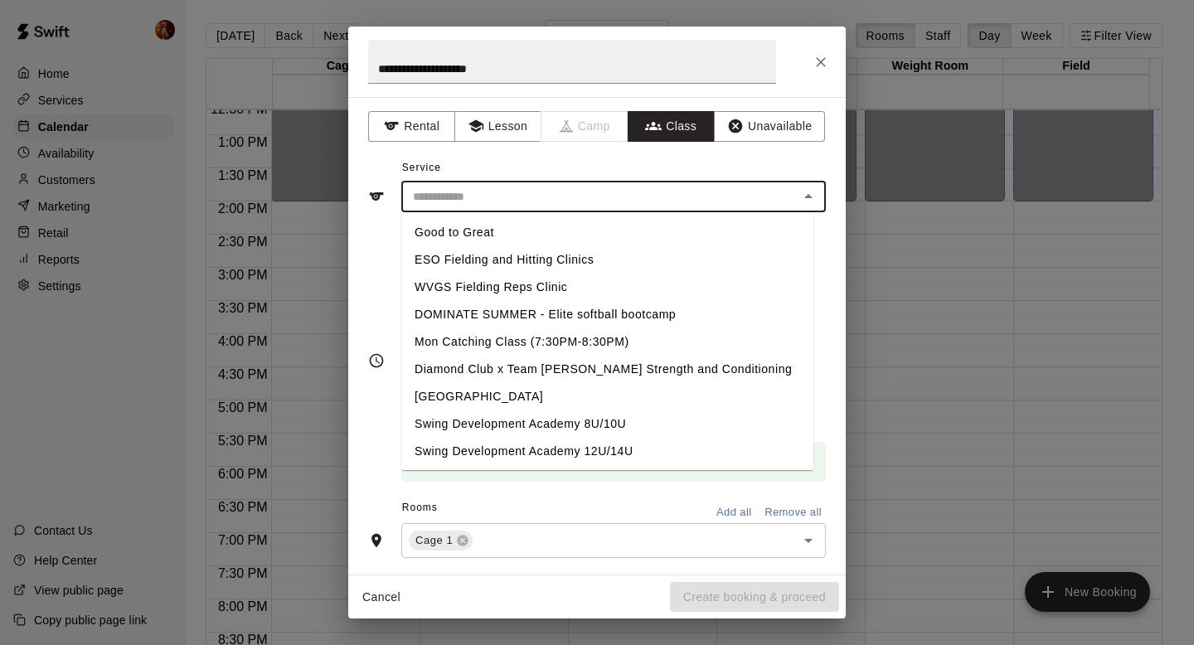
click at [527, 258] on li "ESO Fielding and Hitting Clinics" at bounding box center [607, 259] width 412 height 27
type input "**********"
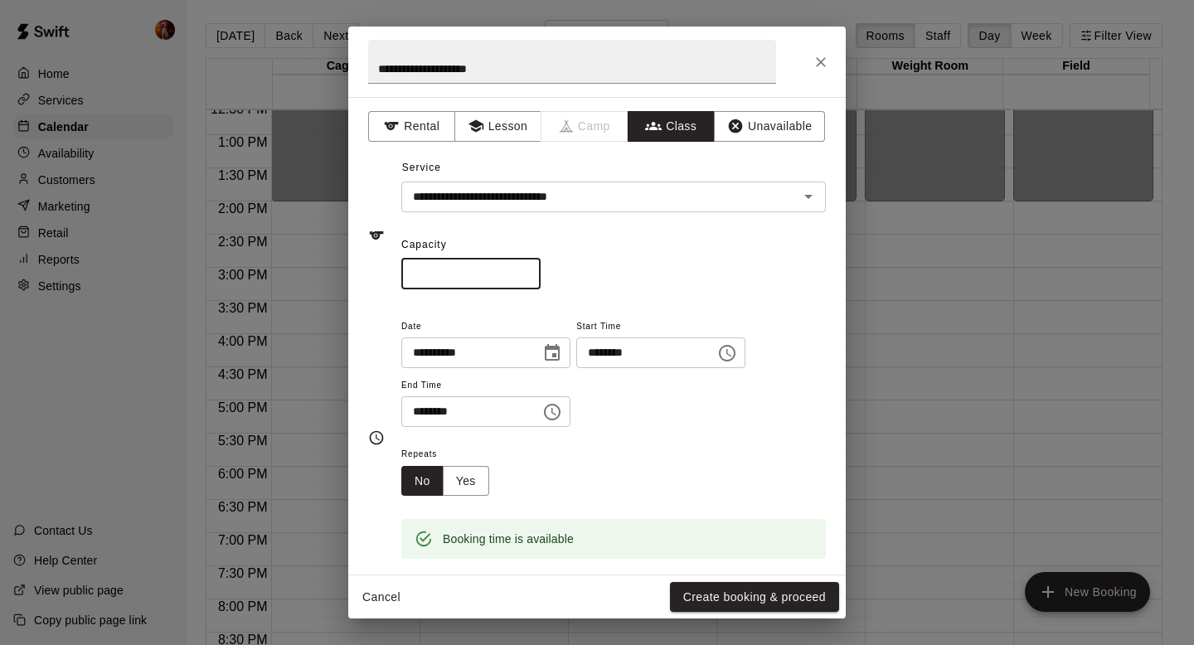
click at [478, 284] on input "*" at bounding box center [470, 274] width 139 height 31
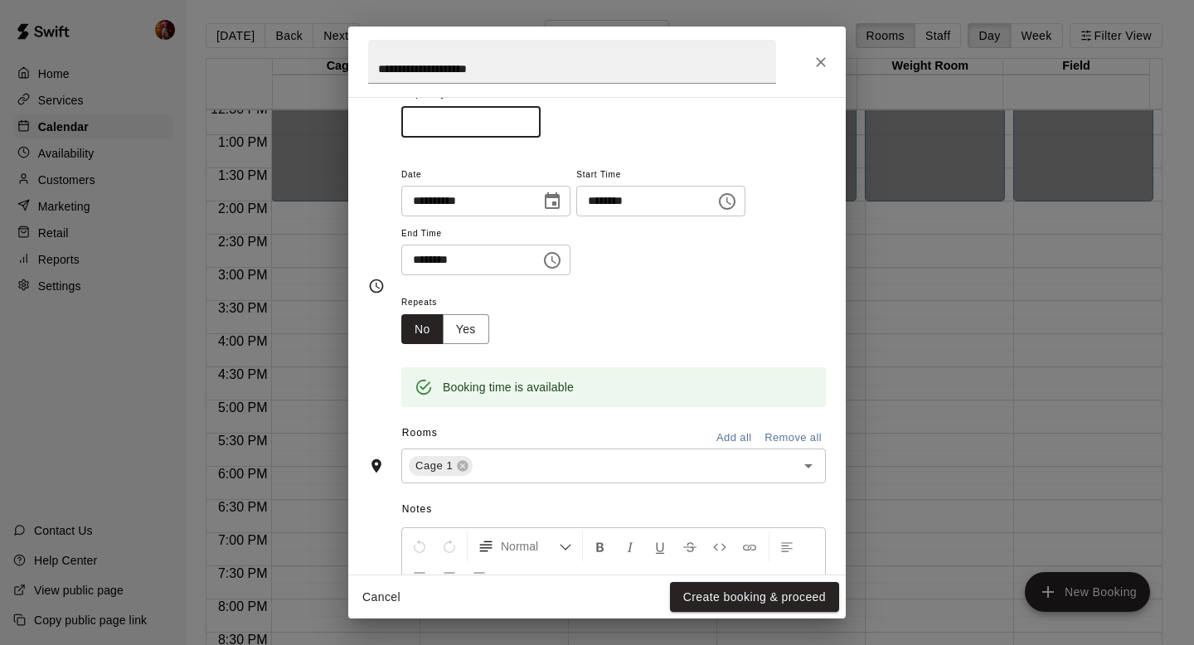
scroll to position [154, 0]
type input "**"
click at [708, 428] on button "Add all" at bounding box center [733, 436] width 53 height 26
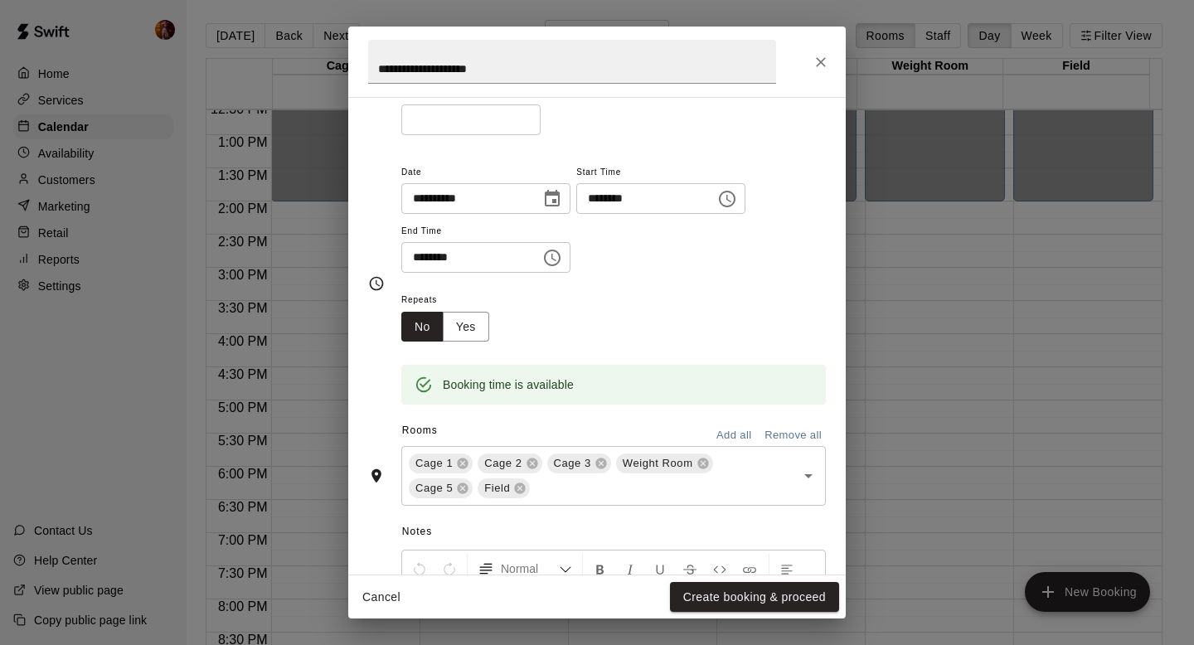
scroll to position [224, 0]
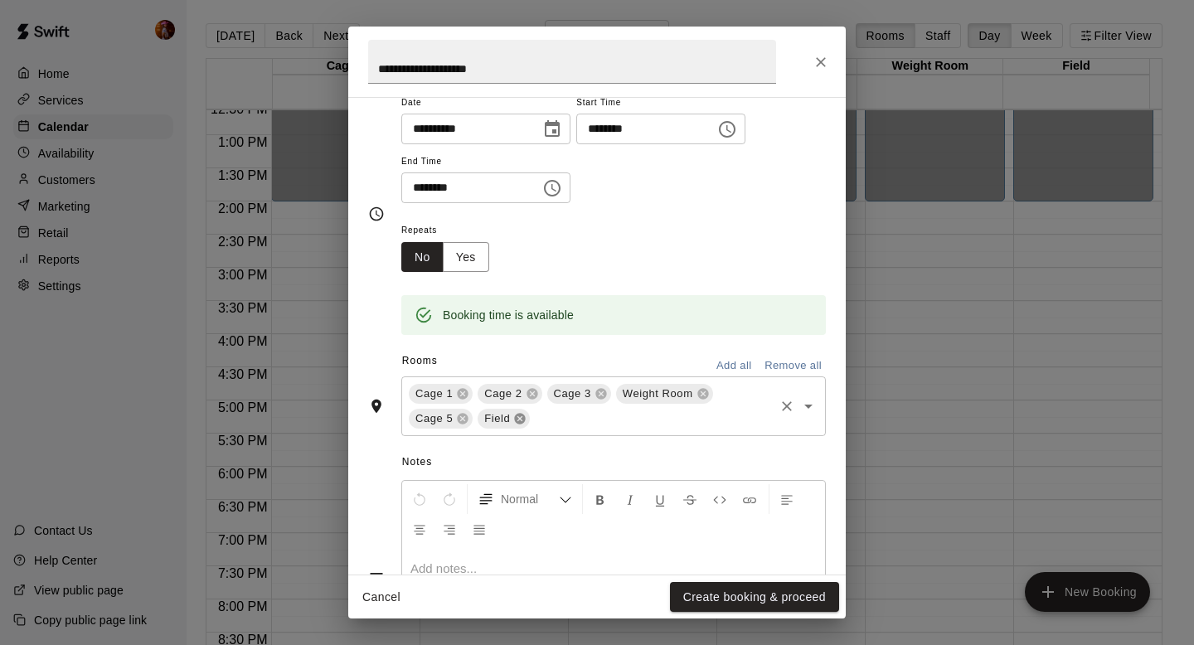
click at [517, 420] on icon at bounding box center [520, 419] width 11 height 11
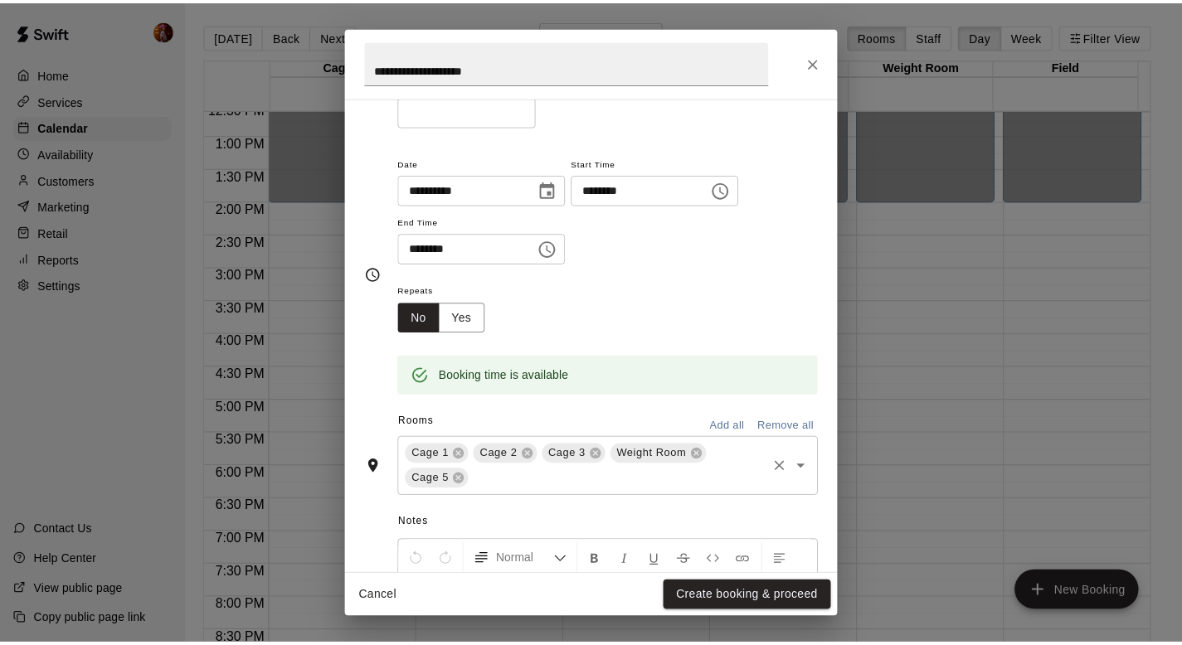
scroll to position [353, 0]
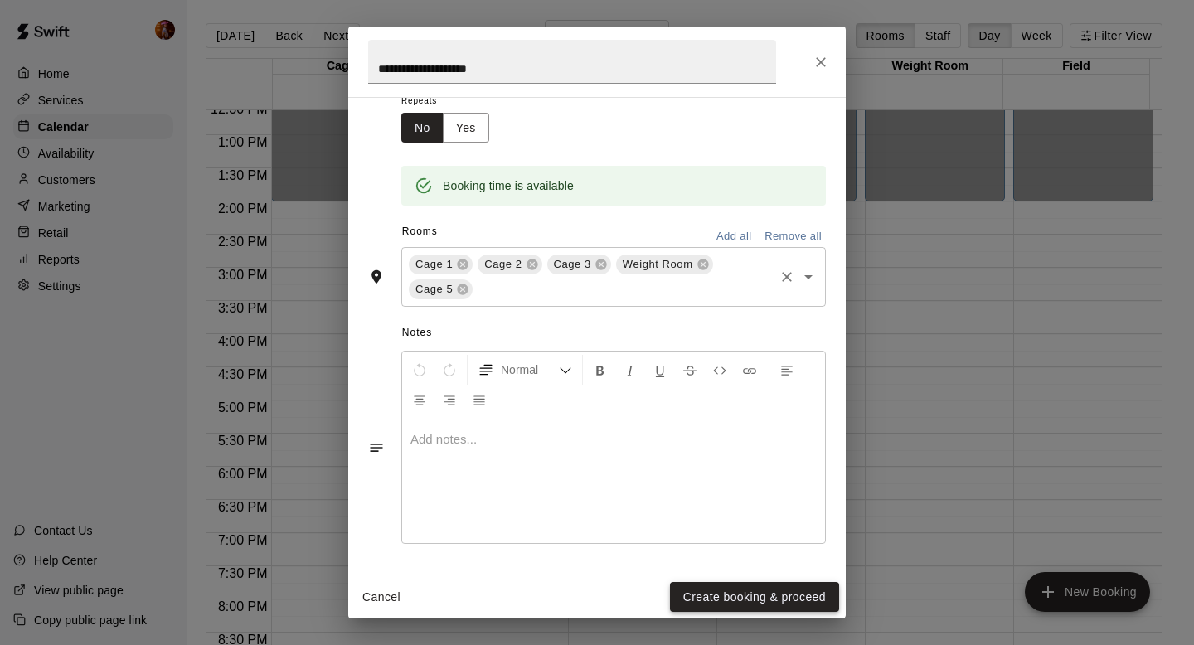
click at [700, 584] on button "Create booking & proceed" at bounding box center [754, 597] width 169 height 31
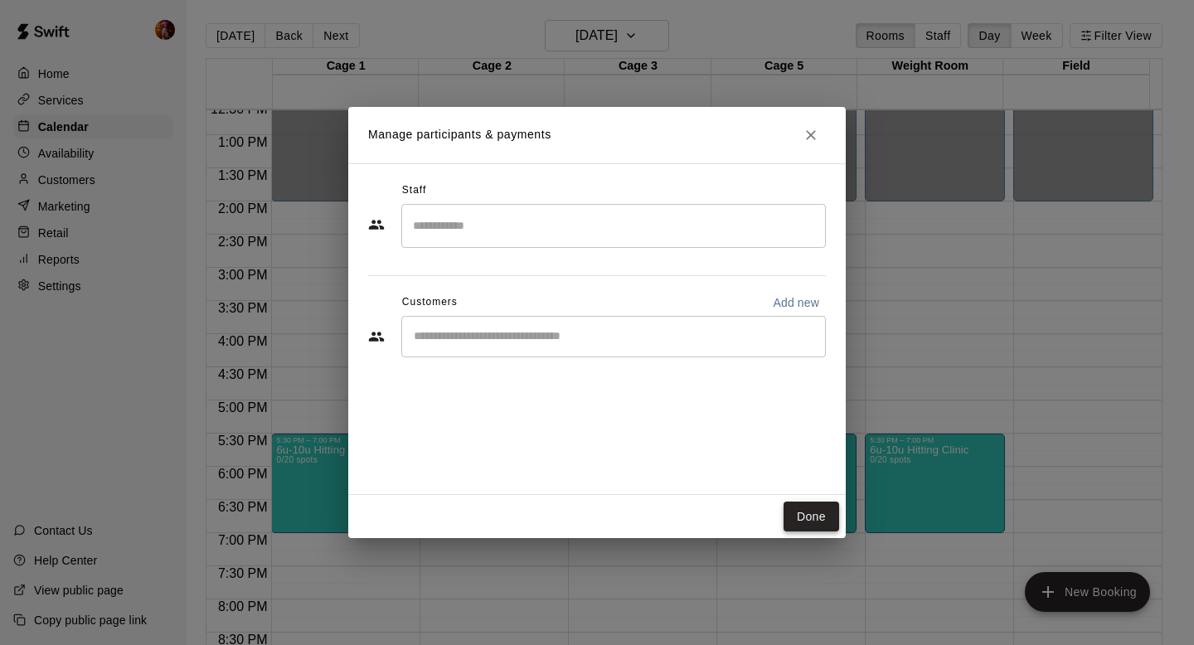
click at [807, 519] on button "Done" at bounding box center [812, 517] width 56 height 31
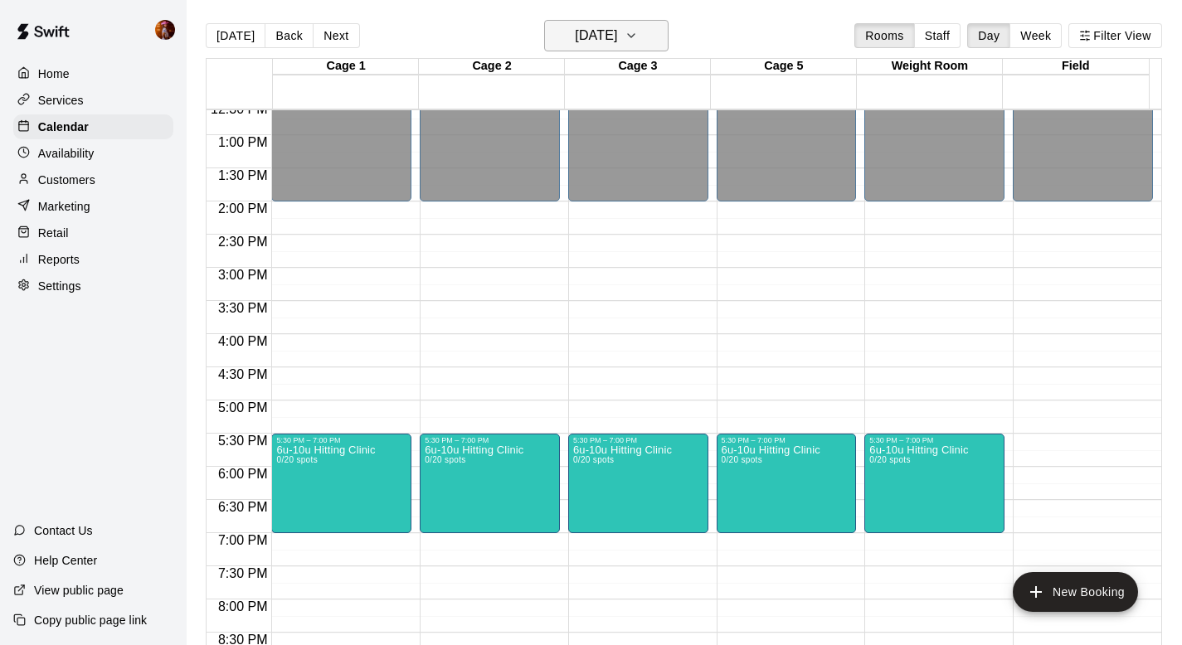
click at [617, 38] on h6 "Friday Oct 10" at bounding box center [596, 35] width 42 height 23
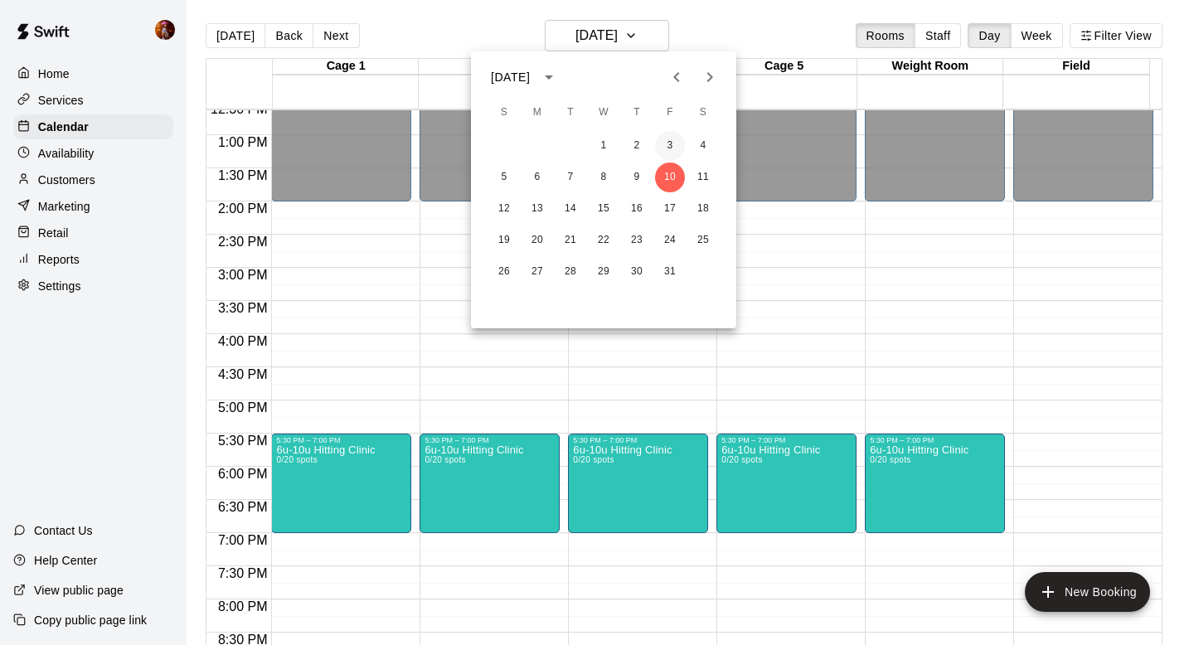
click at [665, 153] on button "3" at bounding box center [670, 146] width 30 height 30
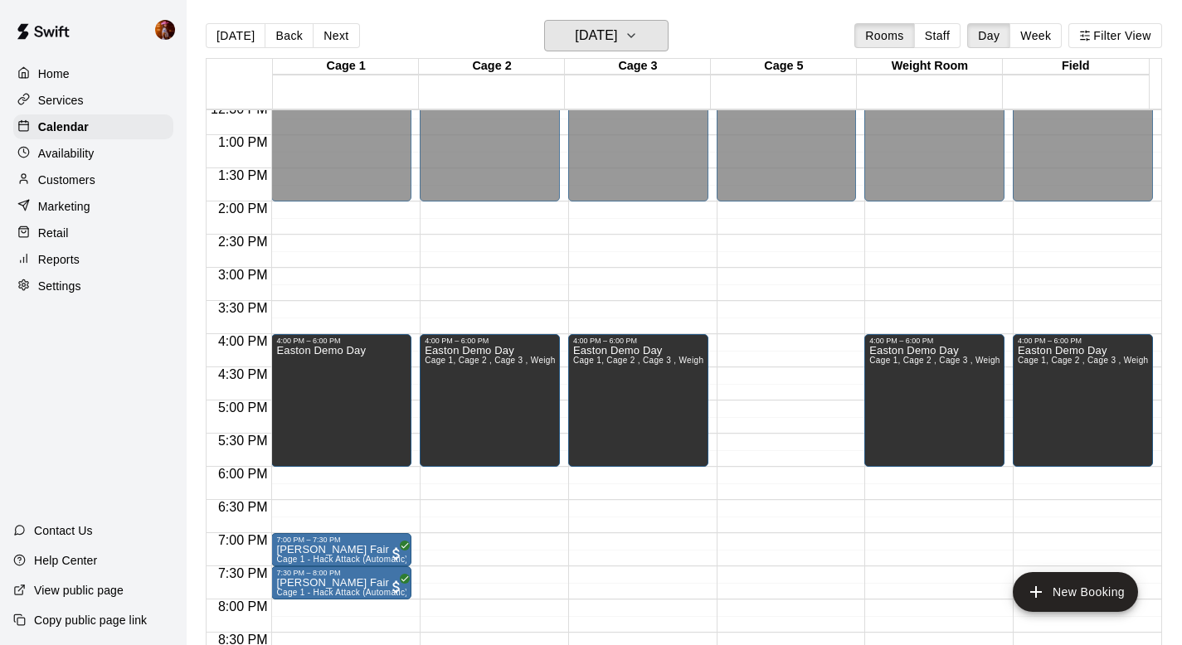
scroll to position [877, 0]
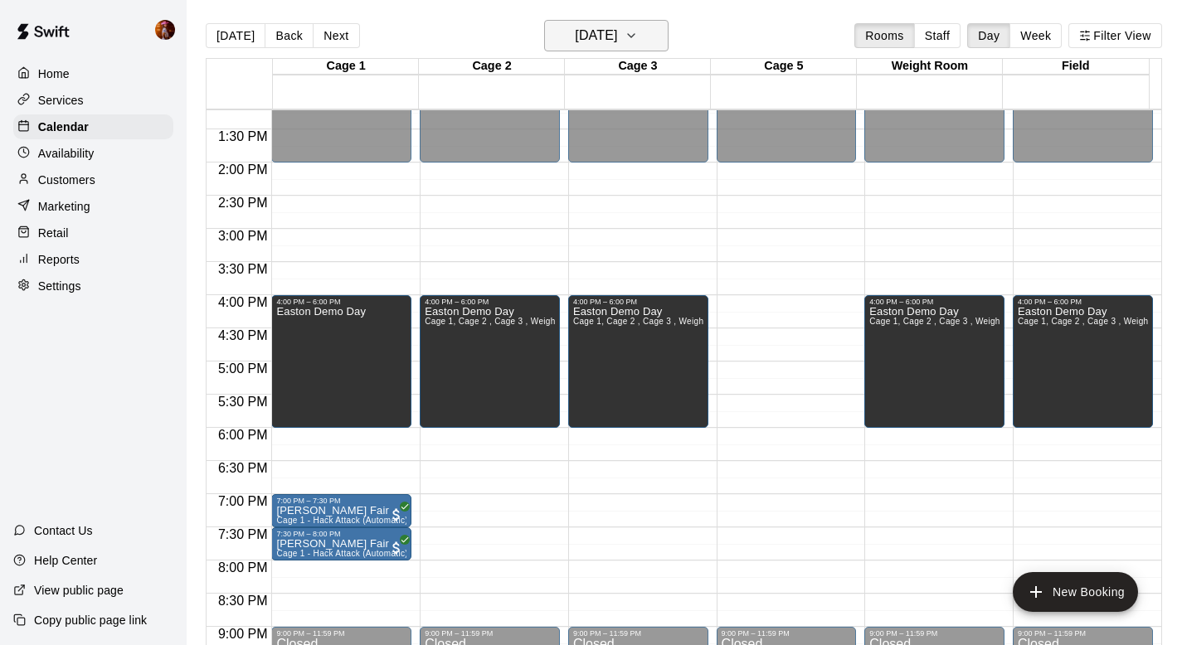
click at [590, 29] on h6 "Friday Oct 03" at bounding box center [596, 35] width 42 height 23
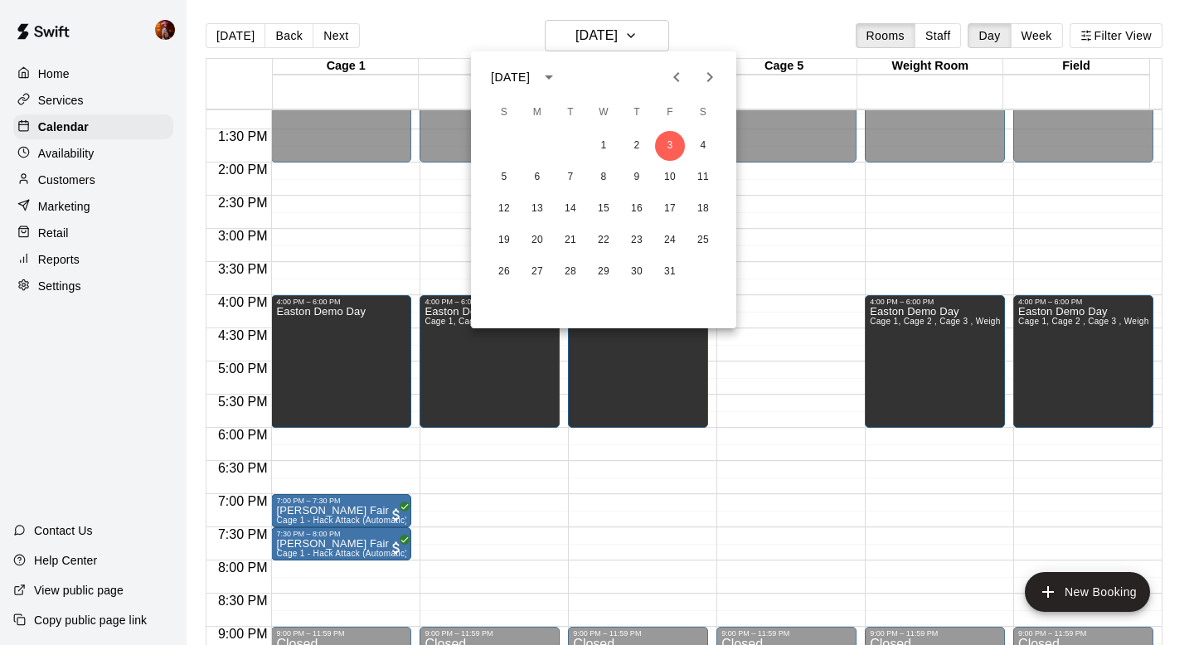
click at [680, 74] on icon "Previous month" at bounding box center [677, 77] width 20 height 20
click at [658, 240] on button "26" at bounding box center [670, 241] width 30 height 30
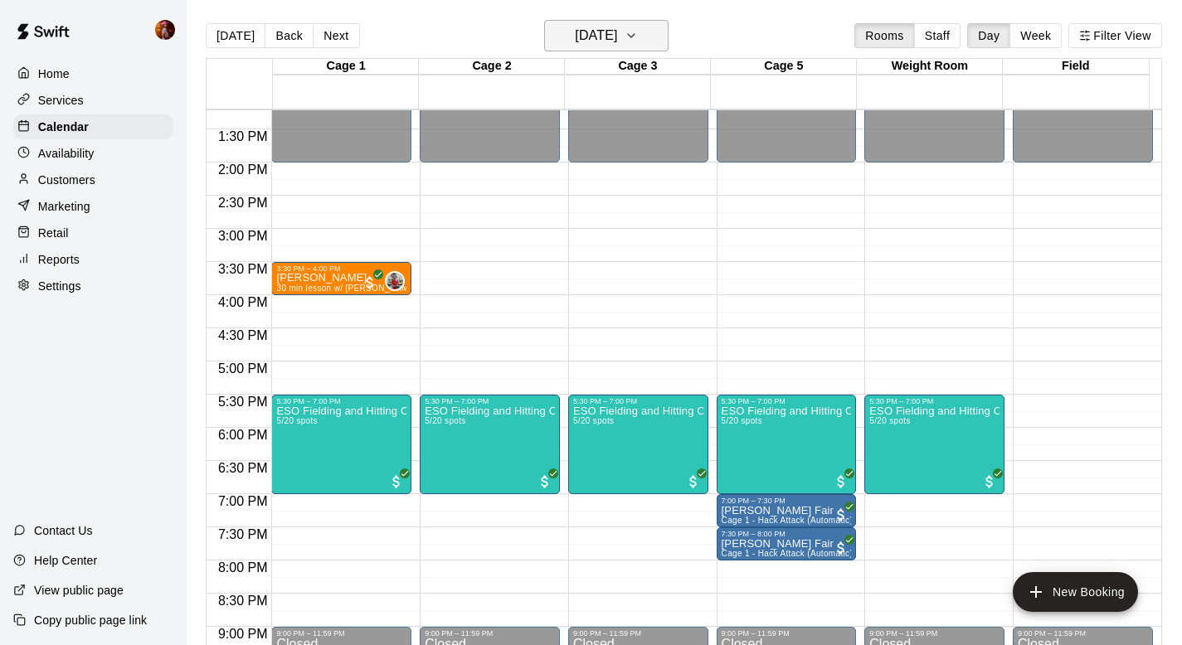
click at [617, 44] on h6 "Friday Sep 26" at bounding box center [596, 35] width 42 height 23
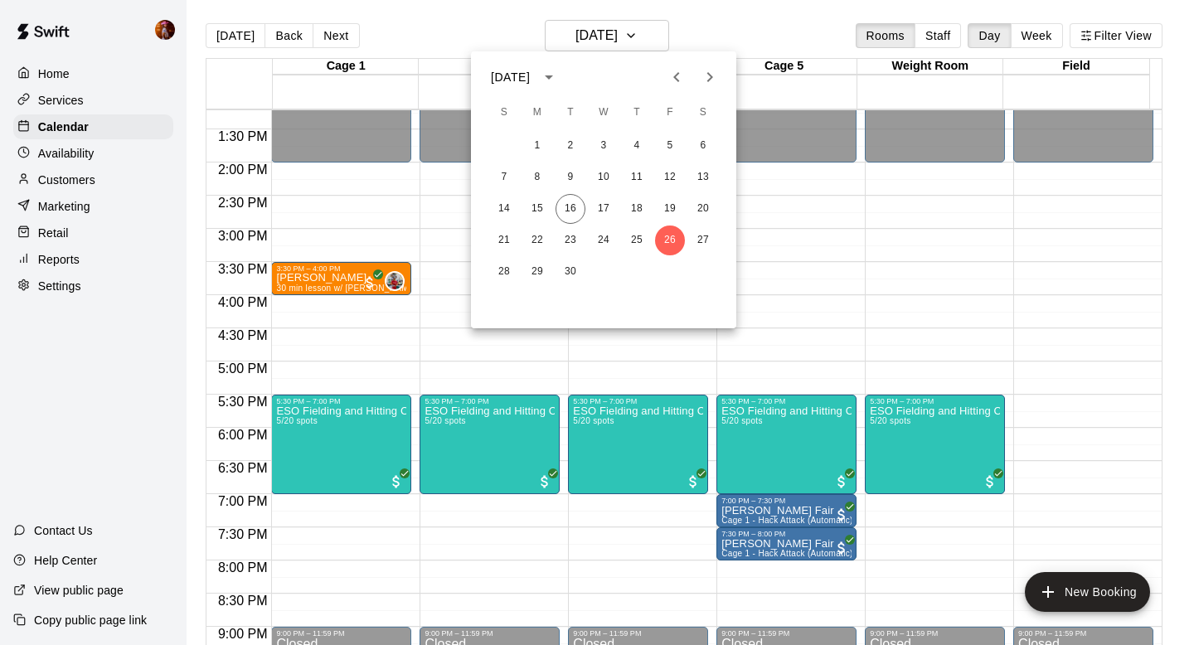
click at [707, 90] on button "Next month" at bounding box center [709, 77] width 33 height 33
click at [661, 174] on button "10" at bounding box center [670, 178] width 30 height 30
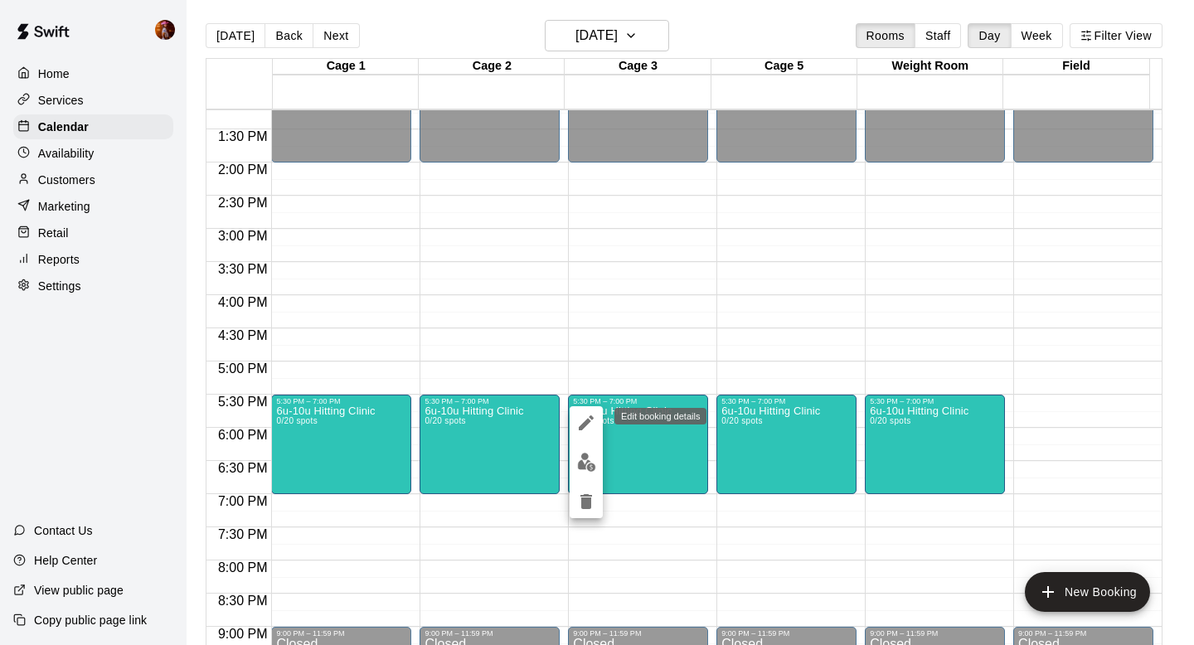
click at [589, 422] on icon "edit" at bounding box center [586, 422] width 15 height 15
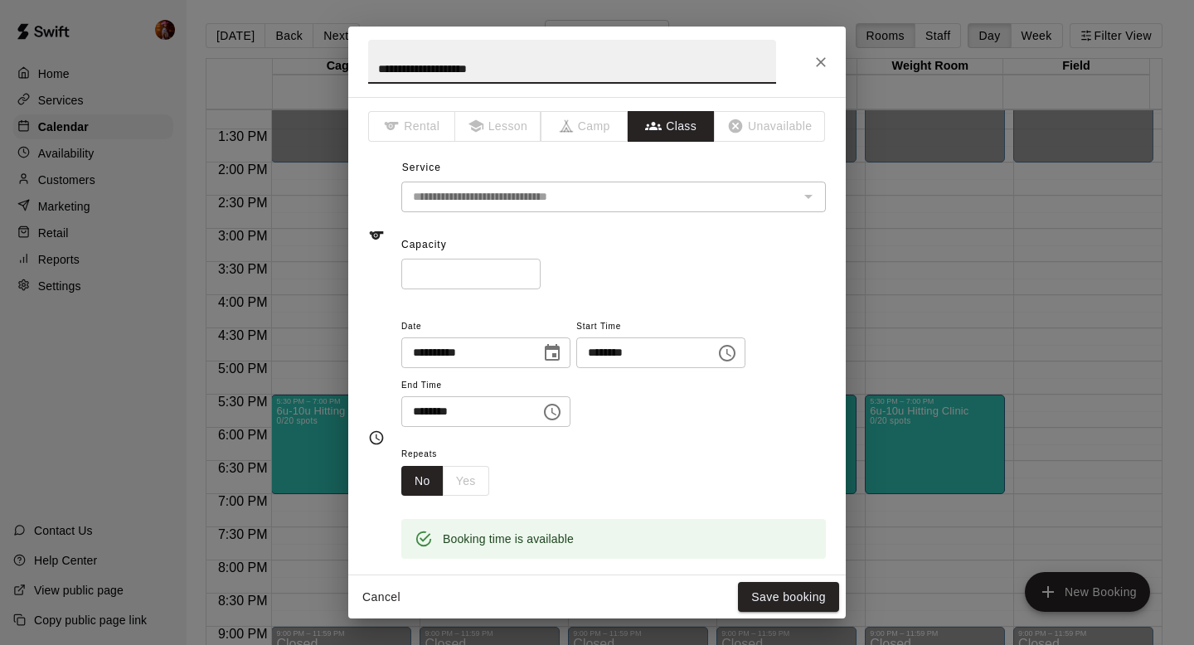
click at [380, 71] on input "**********" at bounding box center [572, 62] width 408 height 44
type input "**********"
click at [770, 603] on button "Save booking" at bounding box center [788, 597] width 101 height 31
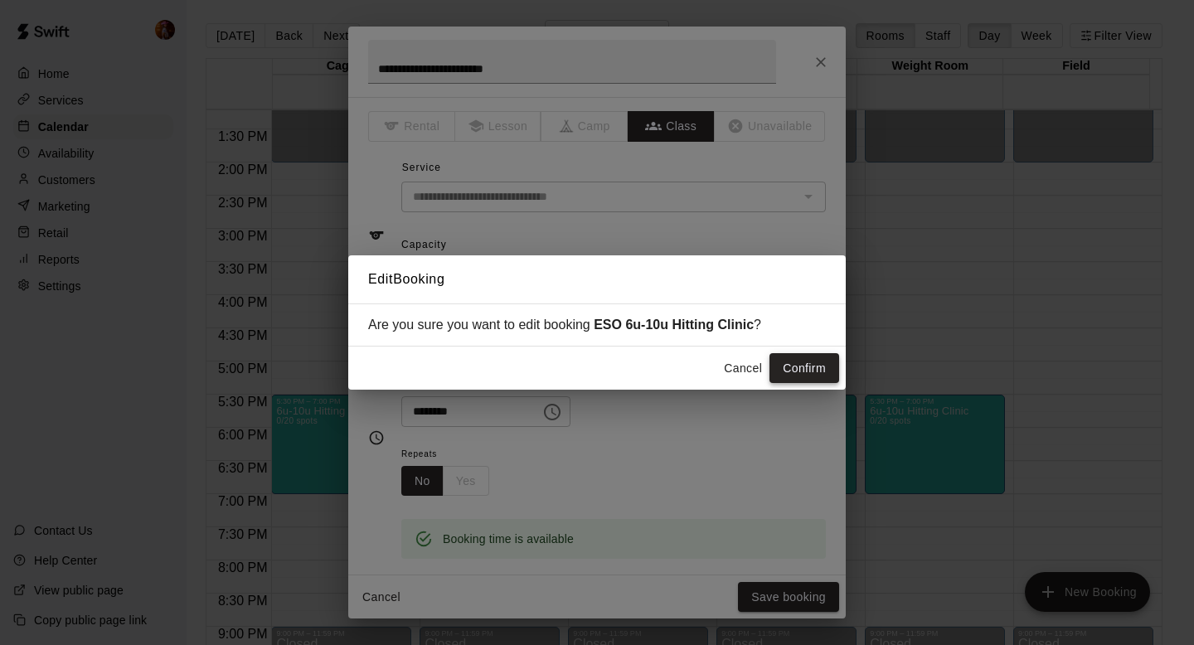
click at [798, 372] on button "Confirm" at bounding box center [805, 368] width 70 height 31
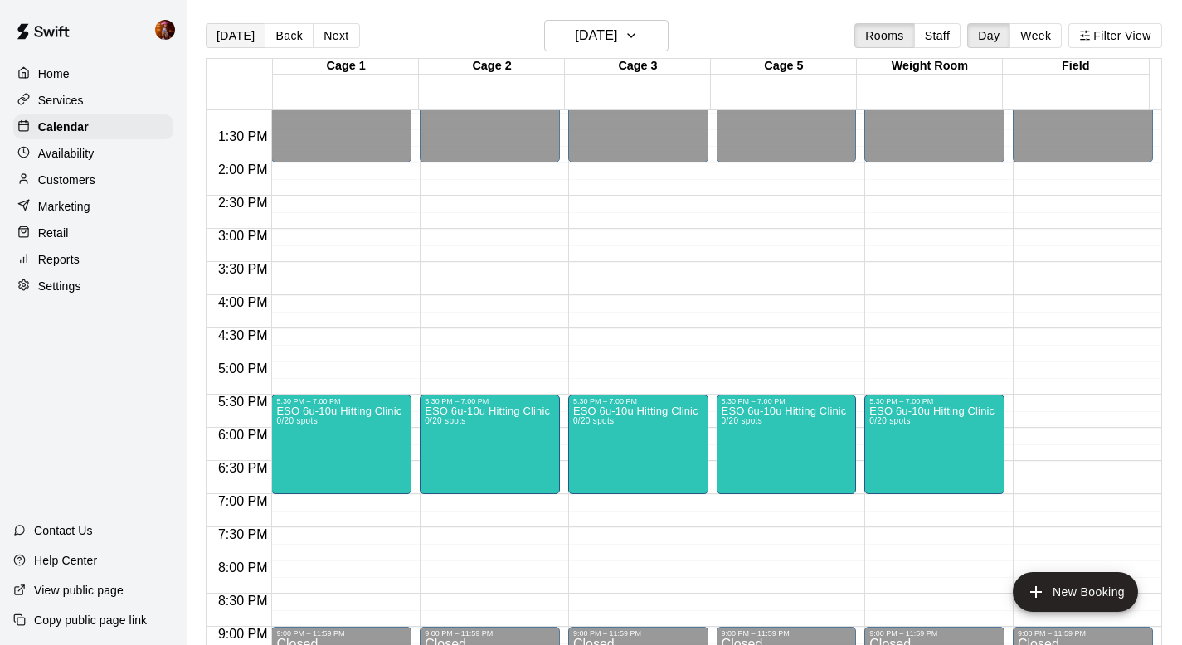
click at [225, 39] on button "[DATE]" at bounding box center [236, 35] width 60 height 25
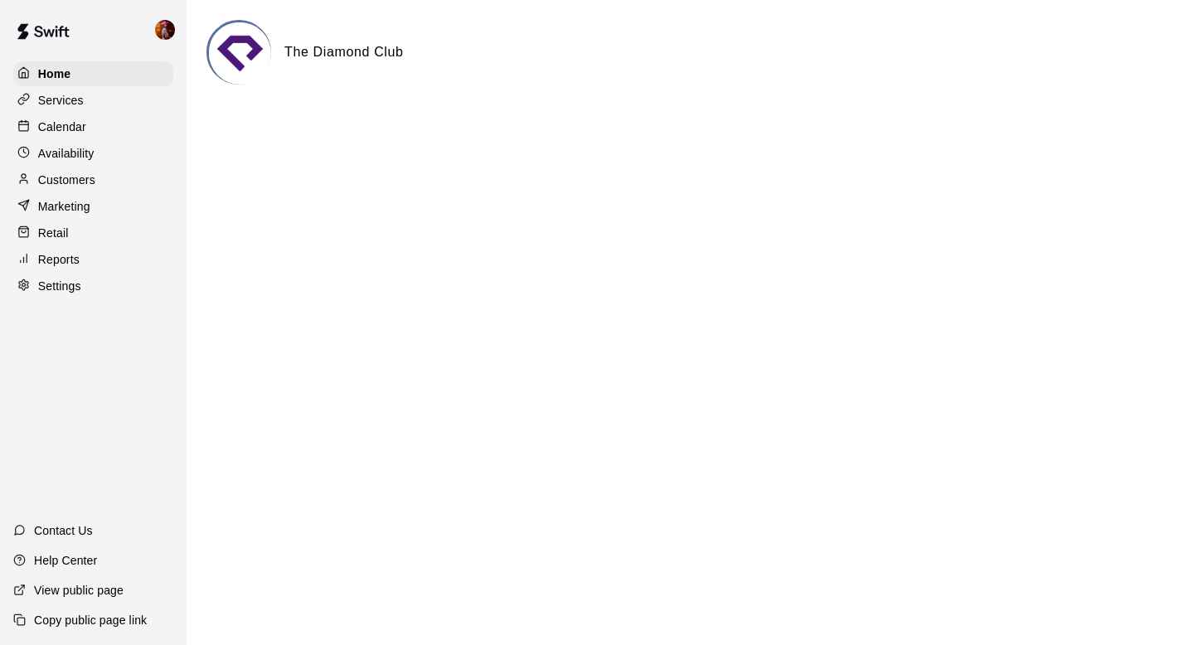
click at [104, 125] on div "Calendar" at bounding box center [93, 126] width 160 height 25
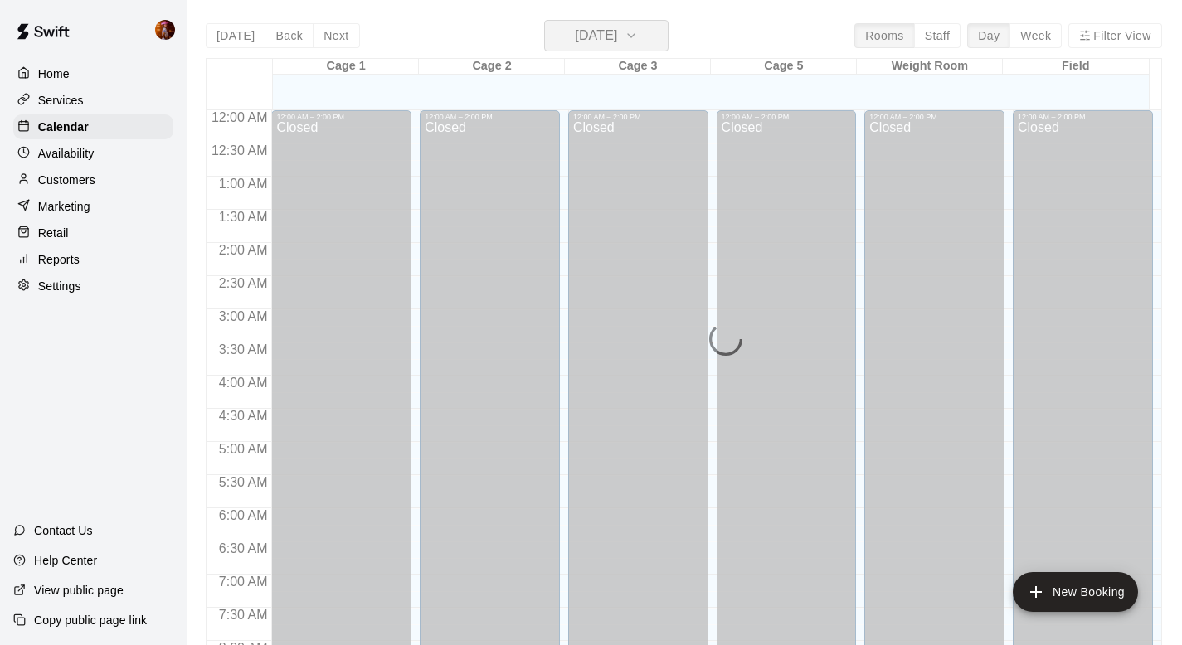
click at [617, 32] on h6 "[DATE]" at bounding box center [596, 35] width 42 height 23
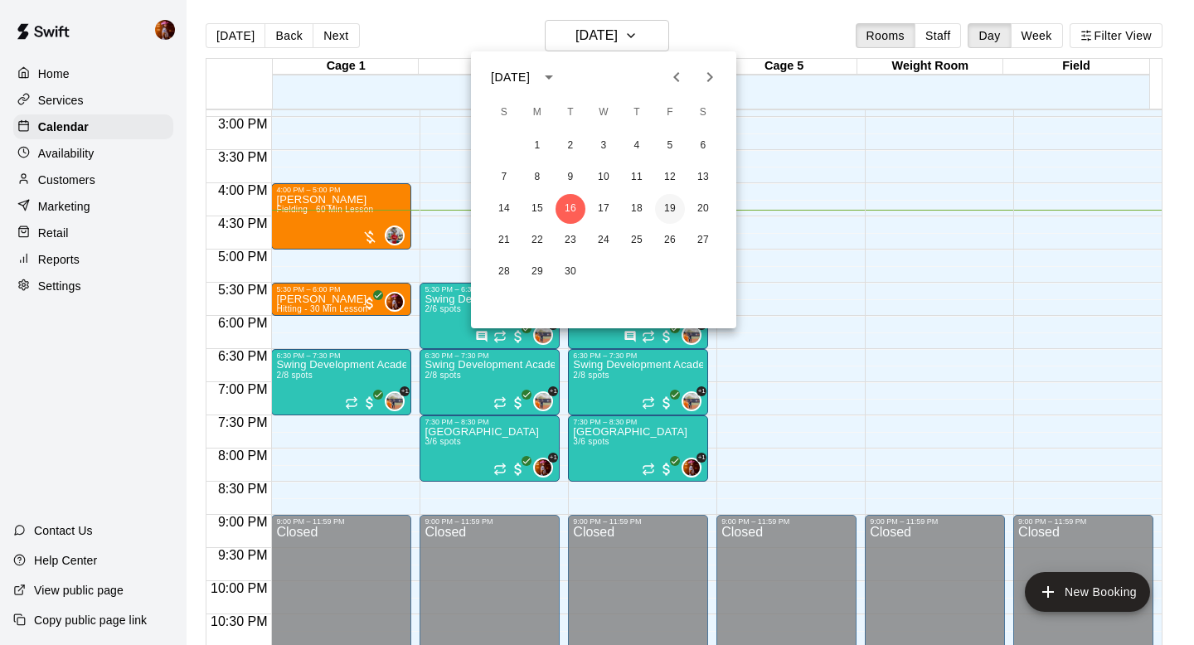
click at [668, 208] on button "19" at bounding box center [670, 209] width 30 height 30
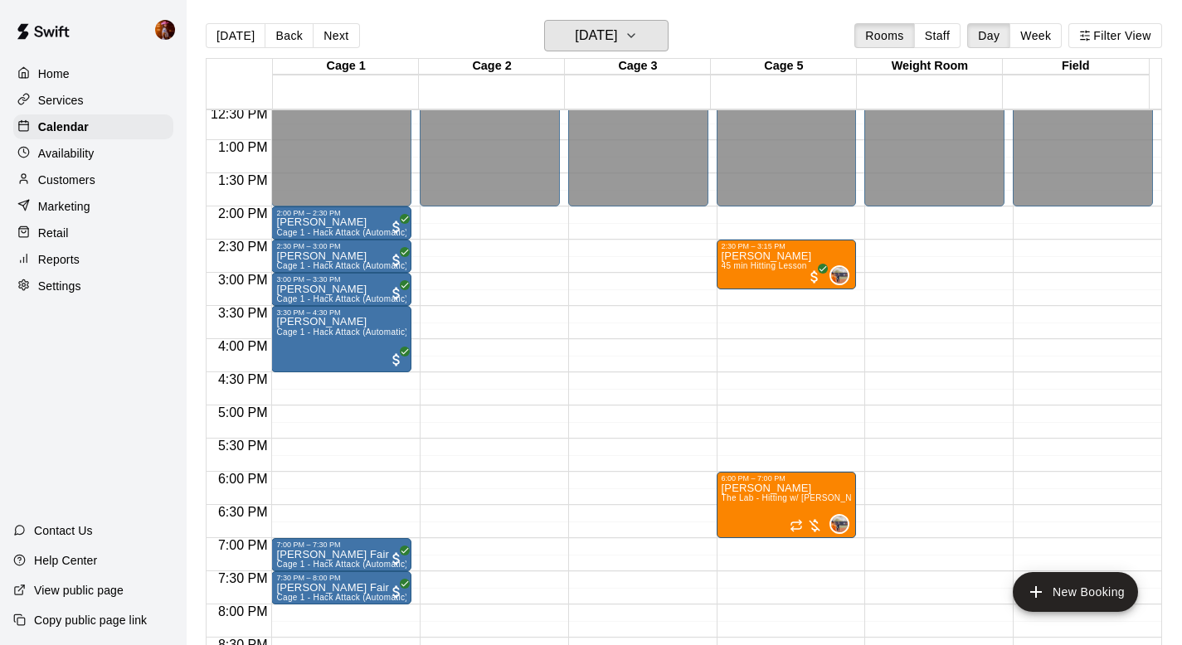
scroll to position [834, 0]
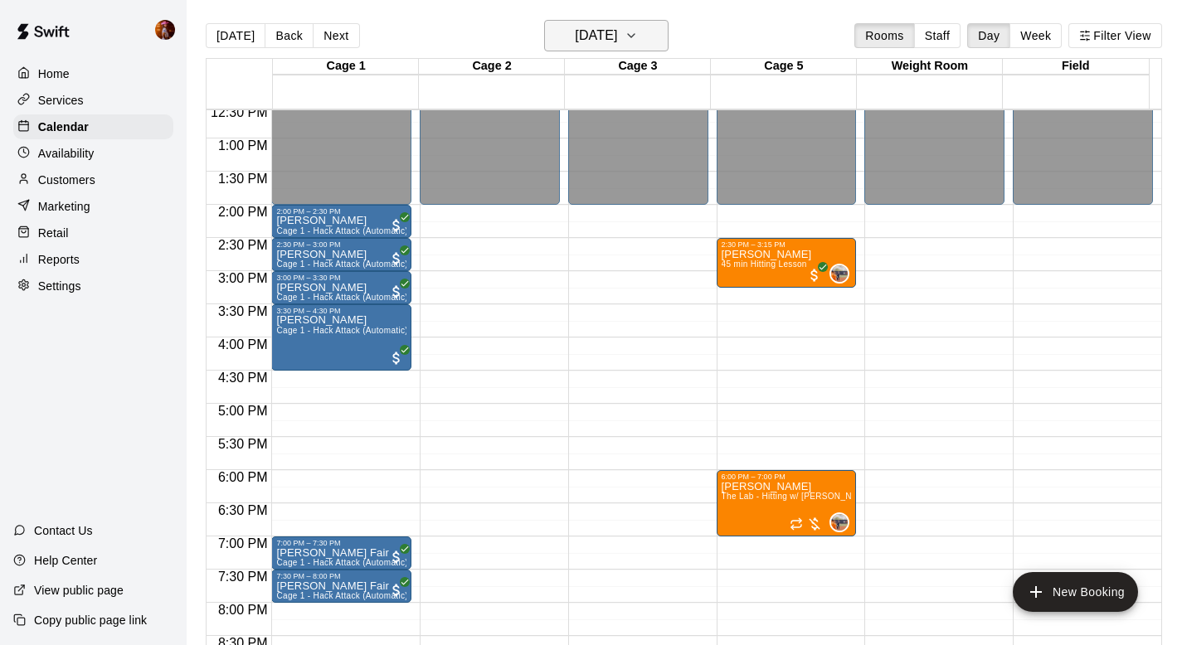
click at [617, 27] on h6 "Friday Sep 19" at bounding box center [596, 35] width 42 height 23
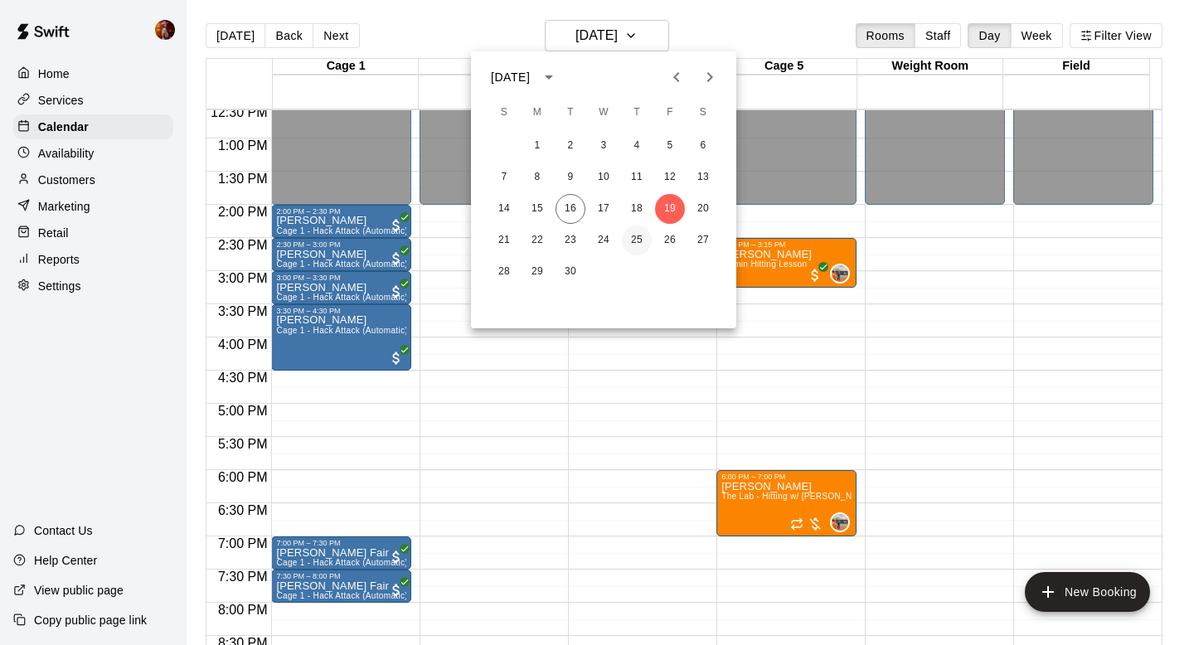
click at [634, 238] on button "25" at bounding box center [637, 241] width 30 height 30
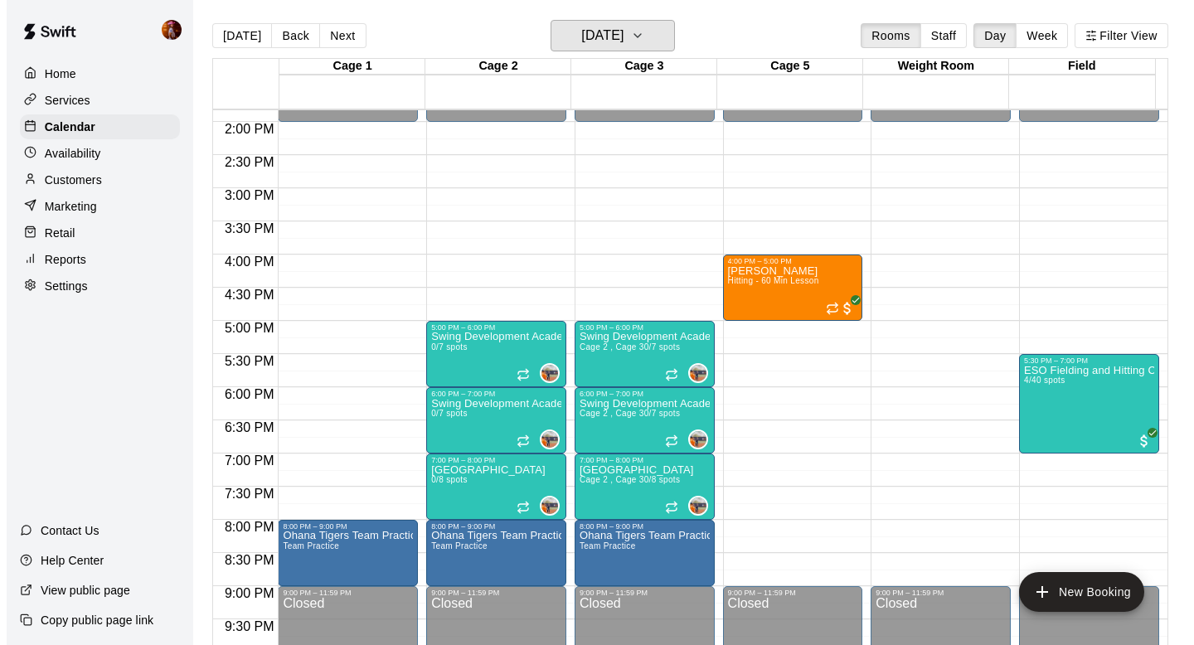
scroll to position [919, 0]
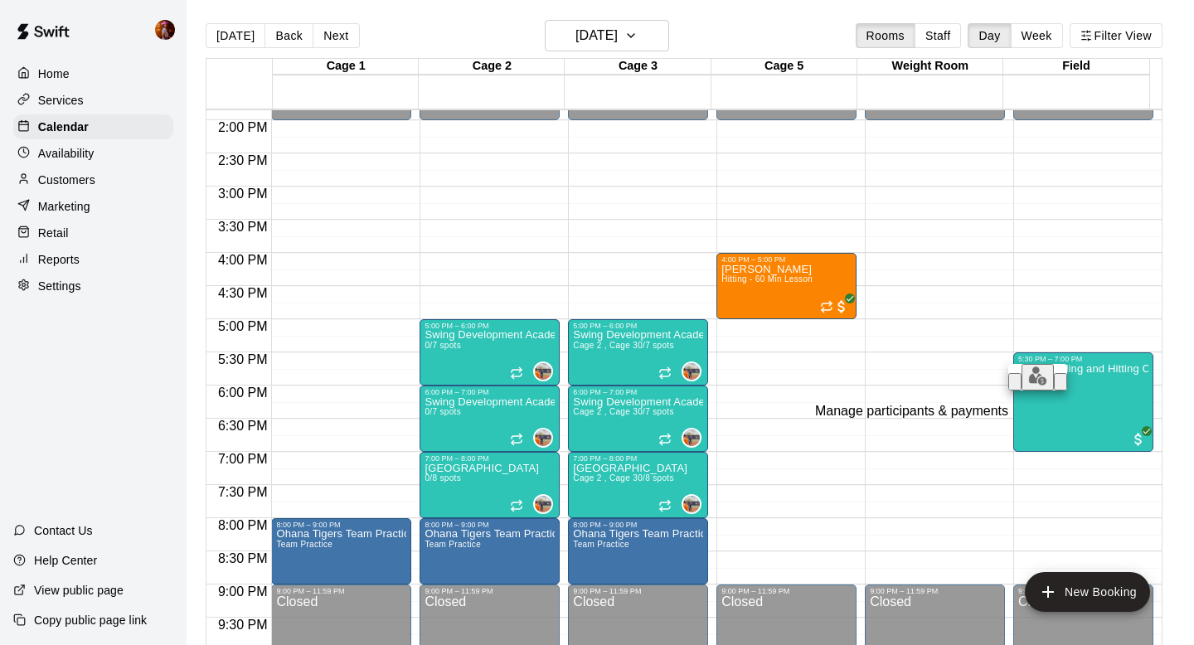
click at [1028, 386] on img "edit" at bounding box center [1037, 376] width 19 height 19
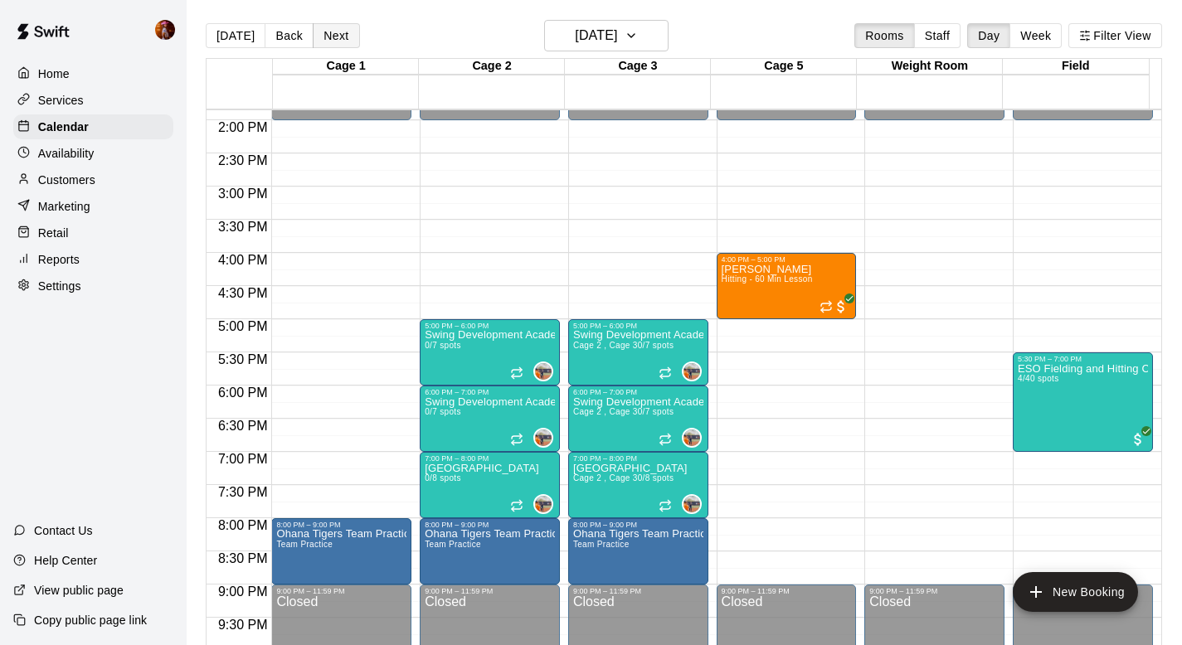
click at [336, 32] on button "Next" at bounding box center [336, 35] width 46 height 25
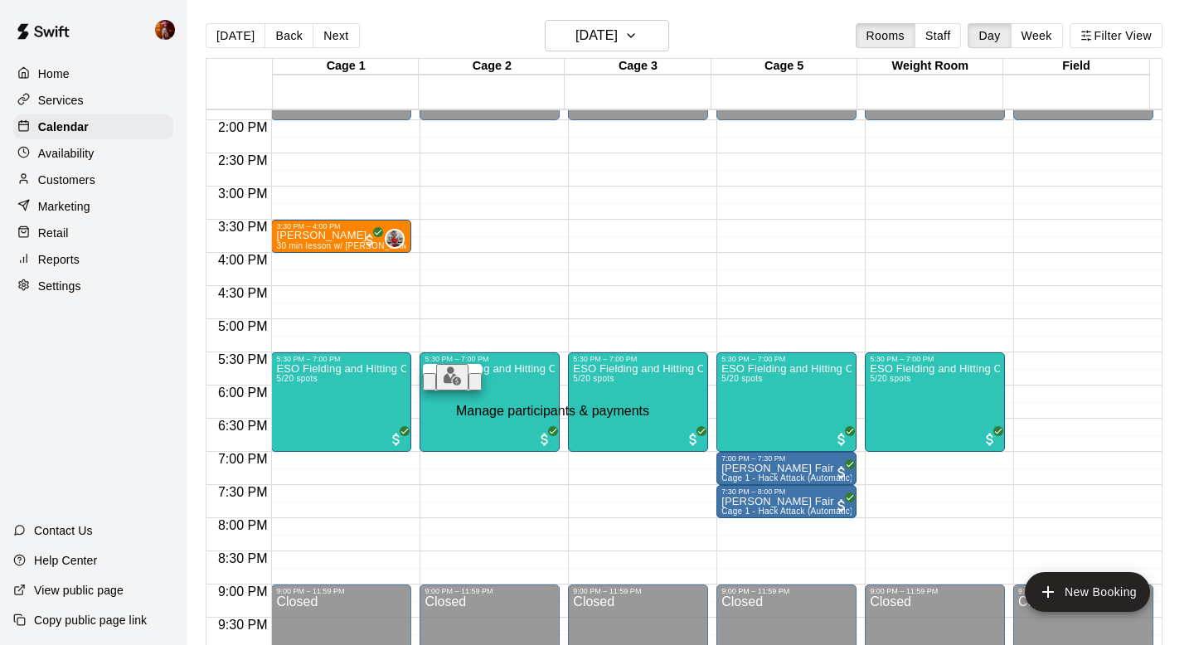
click at [443, 386] on img "edit" at bounding box center [452, 376] width 19 height 19
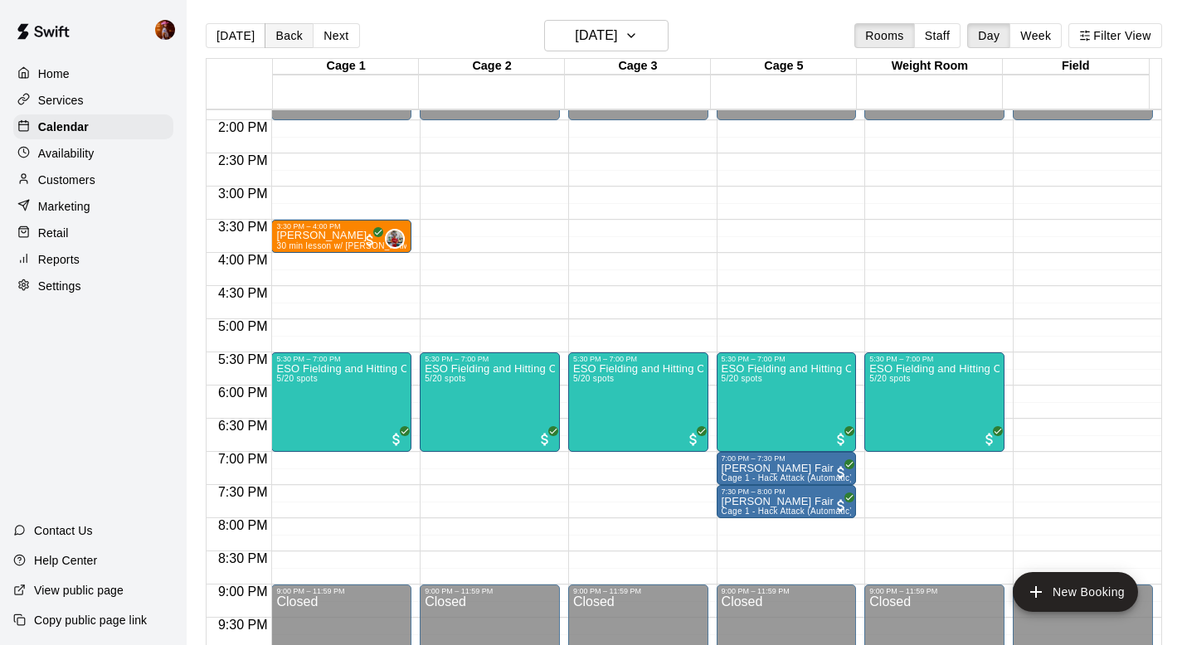
click at [294, 40] on button "Back" at bounding box center [289, 35] width 49 height 25
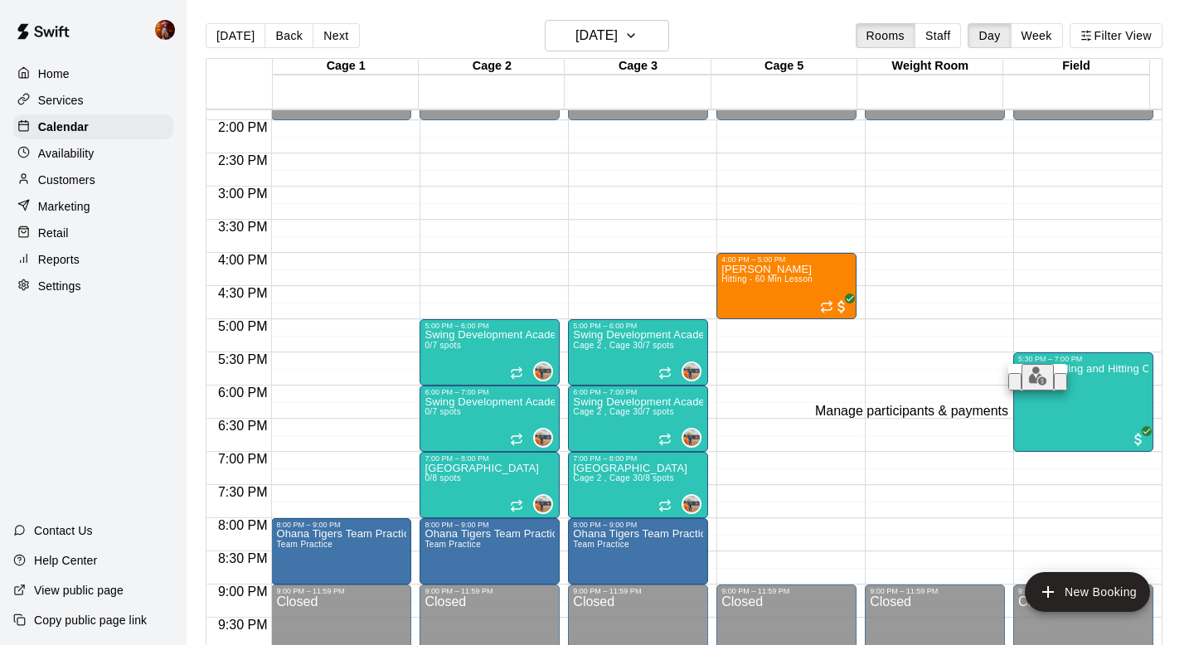
click at [1033, 386] on img "edit" at bounding box center [1037, 376] width 19 height 19
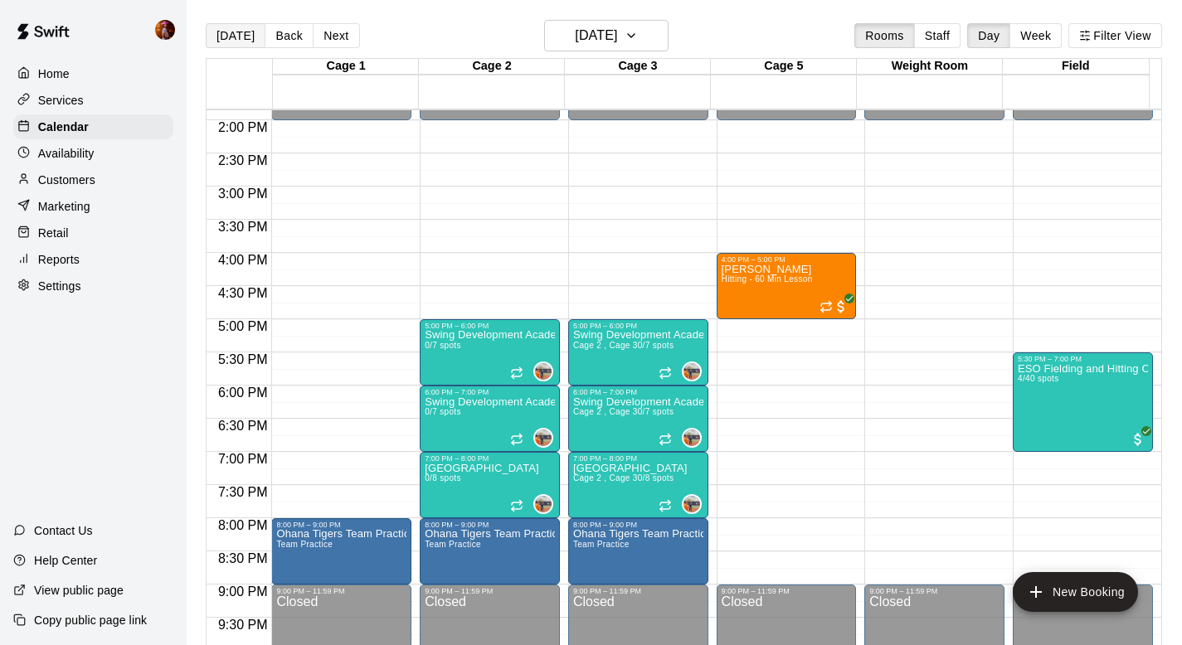
click at [233, 39] on button "[DATE]" at bounding box center [236, 35] width 60 height 25
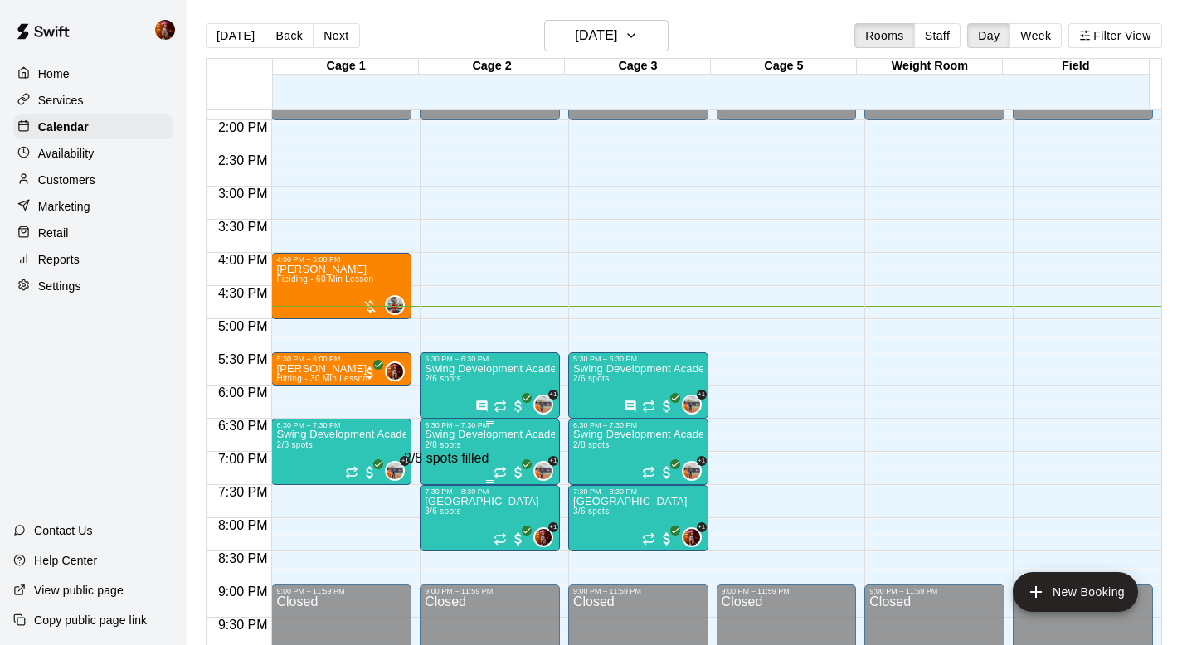
click at [459, 449] on span "2/8 spots" at bounding box center [443, 444] width 36 height 9
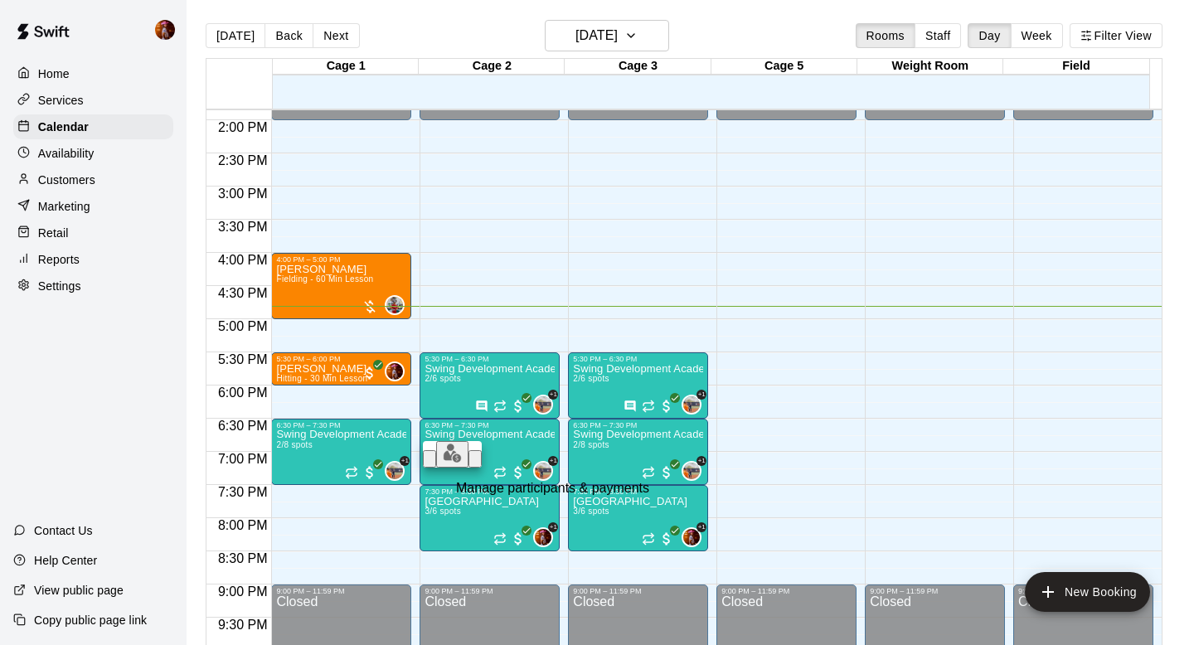
click at [444, 463] on img "edit" at bounding box center [452, 453] width 19 height 19
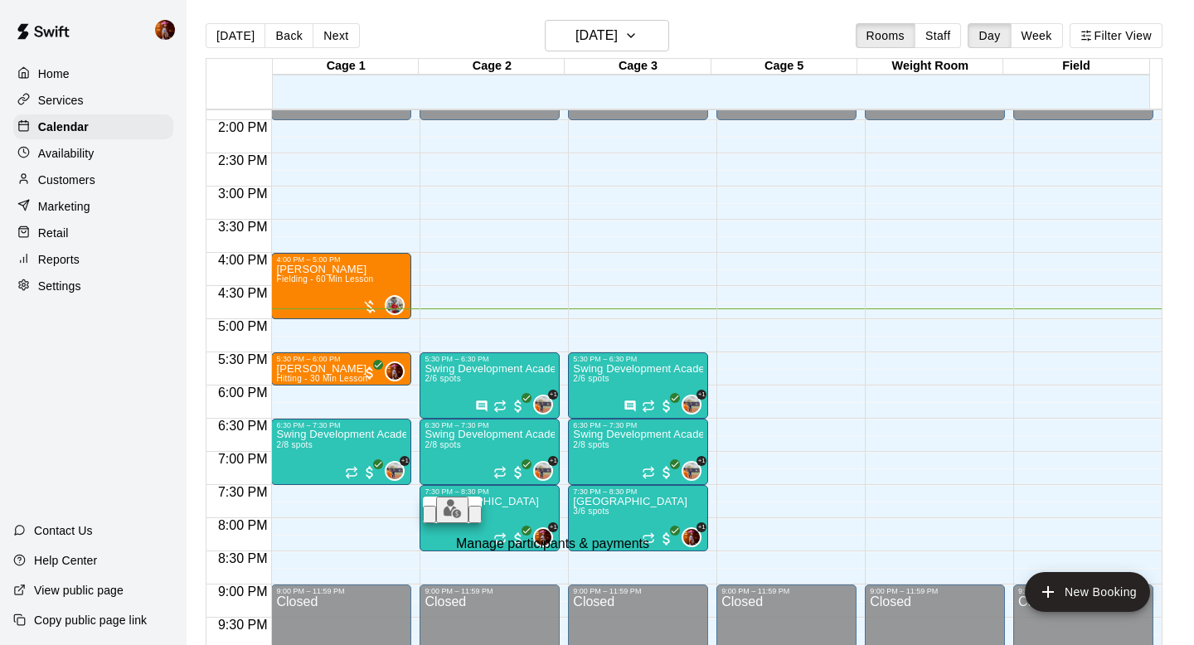
click at [444, 518] on img "edit" at bounding box center [452, 508] width 19 height 19
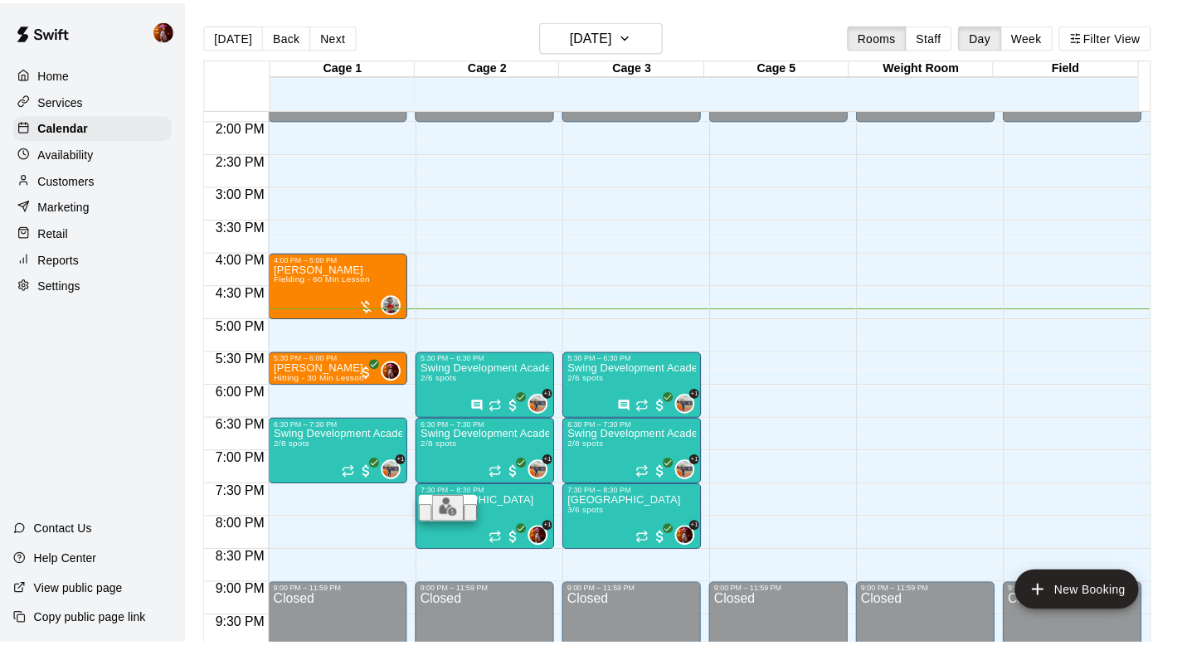
scroll to position [159, 0]
